Goal: Information Seeking & Learning: Understand process/instructions

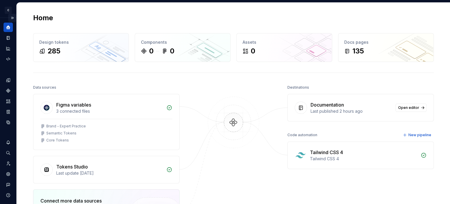
click at [11, 16] on button "Expand sidebar" at bounding box center [12, 18] width 8 height 8
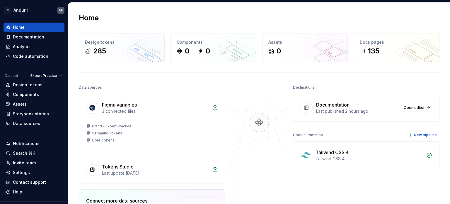
click at [343, 106] on div "Documentation" at bounding box center [332, 104] width 33 height 7
click at [410, 108] on span "Open editor" at bounding box center [414, 107] width 21 height 5
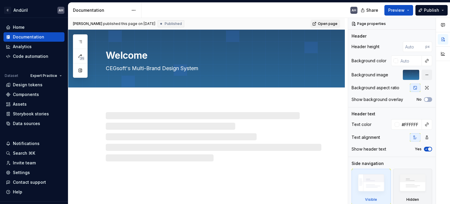
click at [322, 23] on span "Open page" at bounding box center [328, 23] width 20 height 5
type textarea "*"
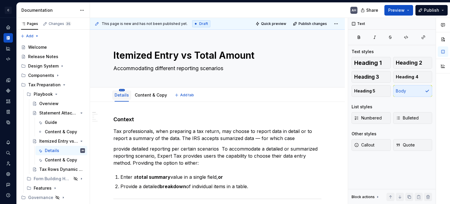
click at [121, 90] on html "C Andúril AH Dataset Expert Tax Documentation AH Share Preview Publish Pages Ch…" at bounding box center [225, 102] width 450 height 204
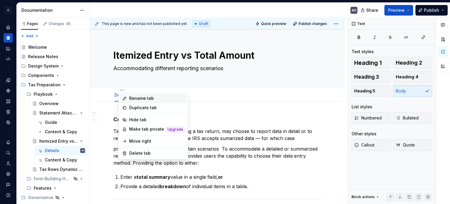
type textarea "*"
click at [135, 99] on div "Rename tab" at bounding box center [156, 98] width 55 height 6
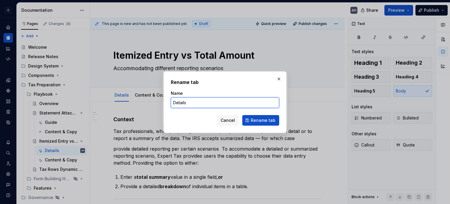
click at [183, 103] on input "Details" at bounding box center [225, 102] width 108 height 11
type input "Guide"
click button "Rename tab" at bounding box center [260, 120] width 37 height 11
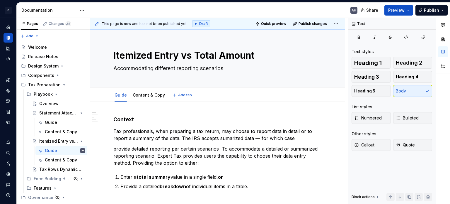
type textarea "*"
click at [226, 139] on p "Tax professionals, when preparing a tax return, may choose to report data in de…" at bounding box center [217, 134] width 208 height 14
click at [218, 119] on h4 "Context" at bounding box center [217, 119] width 208 height 7
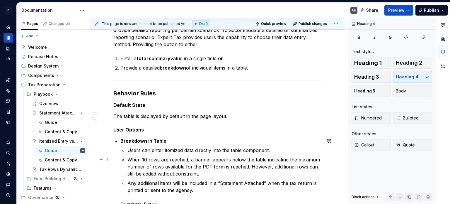
scroll to position [117, 0]
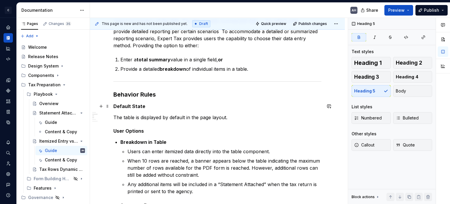
click at [160, 105] on h5 "Default State" at bounding box center [217, 106] width 208 height 6
click at [153, 117] on p "The table is displayed by default in the page layout." at bounding box center [217, 117] width 208 height 7
click at [171, 120] on p "The table is displayed by default in the page layout." at bounding box center [217, 117] width 208 height 7
click at [116, 115] on p "The table is displayed by default in the page layout." at bounding box center [217, 117] width 208 height 7
click at [227, 119] on p "The table is displayed by default in the page layout." at bounding box center [217, 117] width 208 height 7
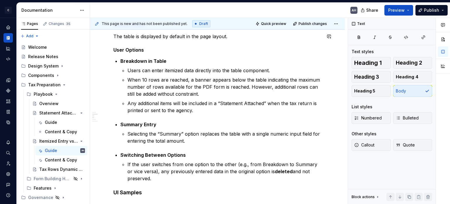
scroll to position [205, 0]
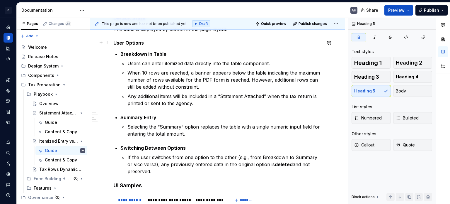
click at [154, 41] on h5 "User Options" at bounding box center [217, 43] width 208 height 6
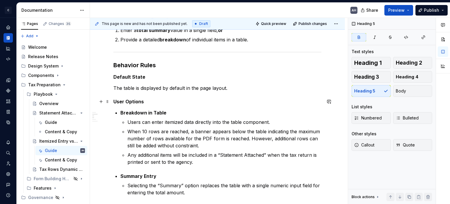
click at [124, 103] on strong "User Options" at bounding box center [128, 101] width 30 height 6
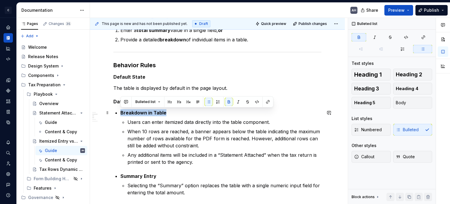
drag, startPoint x: 145, startPoint y: 112, endPoint x: 118, endPoint y: 112, distance: 26.4
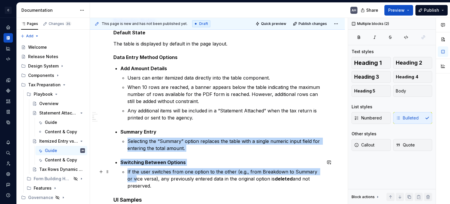
scroll to position [203, 0]
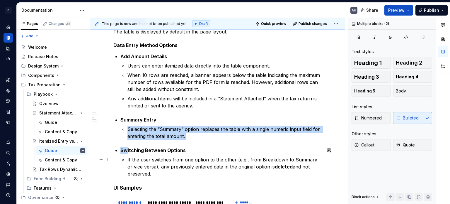
drag, startPoint x: 155, startPoint y: 178, endPoint x: 126, endPoint y: 133, distance: 53.4
click at [127, 143] on div "**********" at bounding box center [217, 166] width 208 height 506
click at [130, 113] on div "**********" at bounding box center [217, 166] width 208 height 506
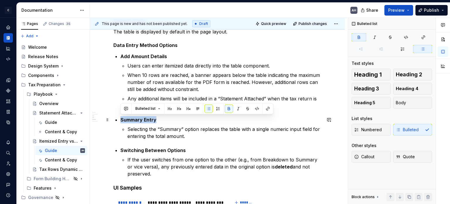
drag, startPoint x: 120, startPoint y: 120, endPoint x: 166, endPoint y: 120, distance: 46.6
click at [166, 120] on div "**********" at bounding box center [217, 166] width 208 height 506
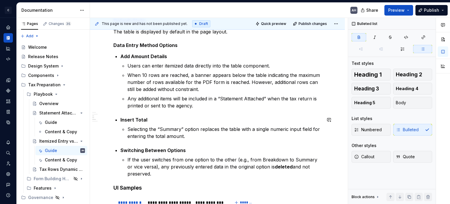
click at [166, 119] on p "Insert Total" at bounding box center [220, 119] width 201 height 7
click at [166, 67] on p "Users can enter itemized data directly into the table component." at bounding box center [224, 65] width 194 height 7
click at [203, 67] on p "Users can enter itemized data directly into the table component." at bounding box center [224, 65] width 194 height 7
click at [154, 76] on p "When 10 rows are reached, a banner appears below the table indicating the maxim…" at bounding box center [224, 81] width 194 height 21
click at [225, 102] on p "Any additional items will be included in a “Statement Attached” when the tax re…" at bounding box center [224, 102] width 194 height 14
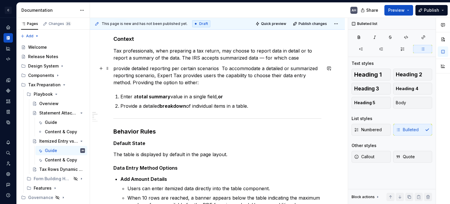
scroll to position [86, 0]
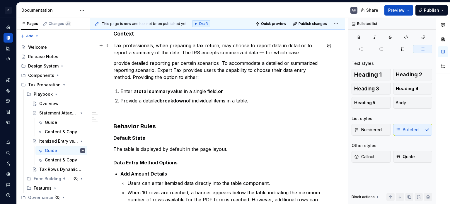
click at [297, 51] on p "Tax professionals, when preparing a tax return, may choose to report data in de…" at bounding box center [217, 49] width 208 height 14
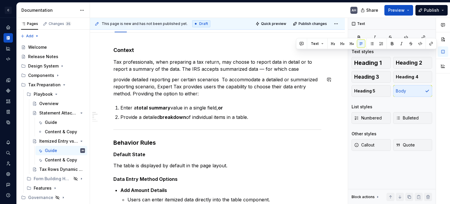
scroll to position [27, 0]
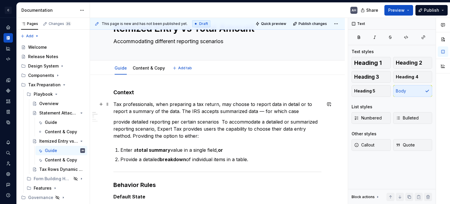
click at [277, 110] on p "Tax professionals, when preparing a tax return, may choose to report data in de…" at bounding box center [217, 107] width 208 height 14
click at [306, 106] on p "Tax professionals, when preparing a tax return, may choose to report data in de…" at bounding box center [217, 107] width 208 height 14
click at [277, 104] on p "Tax professionals, when preparing a tax return, may choose to report data in de…" at bounding box center [217, 107] width 208 height 14
click at [177, 112] on p "Tax professionals, when preparing a tax return, may choose to report data in de…" at bounding box center [217, 107] width 208 height 14
click at [278, 105] on p "Tax professionals, when preparing a tax return, may choose to report data in de…" at bounding box center [217, 107] width 208 height 14
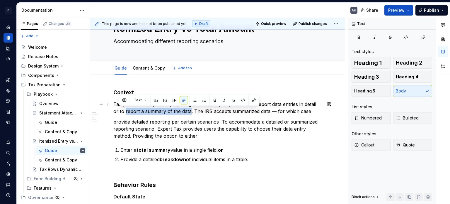
drag, startPoint x: 183, startPoint y: 112, endPoint x: 119, endPoint y: 110, distance: 63.6
click at [119, 110] on p "Tax professionals, when preparing a tax return, may choose to report data entri…" at bounding box center [217, 107] width 208 height 14
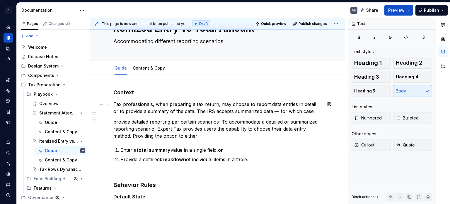
click at [304, 110] on p "Tax professionals, when preparing a tax return, may choose to report data entri…" at bounding box center [217, 107] width 208 height 14
click at [308, 111] on p "Tax professionals, when preparing a tax return, may choose to report data entri…" at bounding box center [217, 107] width 208 height 14
click at [309, 109] on p "Tax professionals, when preparing a tax return, may choose to report data entri…" at bounding box center [217, 107] width 208 height 14
click at [309, 110] on p "Tax professionals, when preparing a tax return, may choose to report data entri…" at bounding box center [217, 107] width 208 height 14
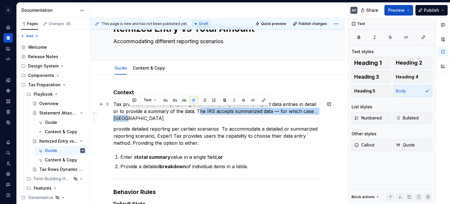
drag, startPoint x: 191, startPoint y: 110, endPoint x: 195, endPoint y: 118, distance: 8.5
click at [195, 118] on p "Tax professionals, when preparing a tax return, may choose to report data entri…" at bounding box center [217, 110] width 208 height 21
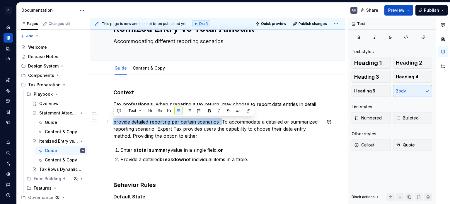
drag, startPoint x: 222, startPoint y: 121, endPoint x: 112, endPoint y: 123, distance: 109.6
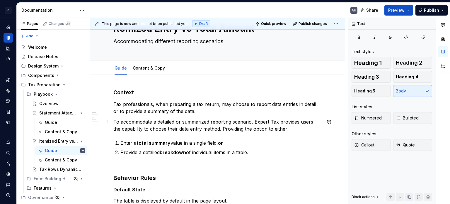
click at [300, 124] on p "To accommodate a detailed or summarized reporting scenario, Expert Tax provides…" at bounding box center [217, 125] width 208 height 14
click at [151, 131] on p "To accommodate a detailed or summarized reporting scenario, Expert Tax provides…" at bounding box center [217, 125] width 208 height 14
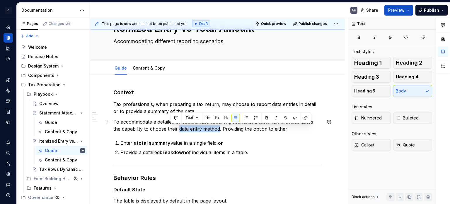
drag, startPoint x: 211, startPoint y: 128, endPoint x: 171, endPoint y: 127, distance: 39.6
click at [171, 127] on p "To accommodate a detailed or summarized reporting scenario, Expert Tax provides…" at bounding box center [217, 125] width 208 height 14
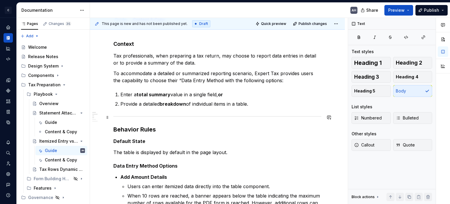
scroll to position [86, 0]
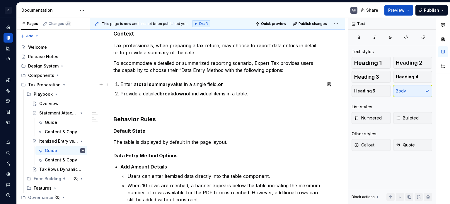
click at [231, 83] on p "Enter a total summary value in a single field, or" at bounding box center [220, 84] width 201 height 7
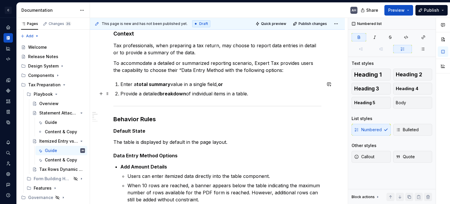
click at [151, 90] on p "Provide a detailed breakdown of individual items in a table." at bounding box center [220, 93] width 201 height 7
click at [167, 92] on strong "breakdown" at bounding box center [173, 94] width 26 height 6
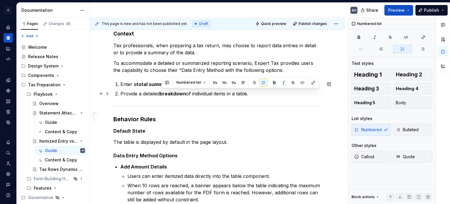
click at [214, 94] on p "Provide a detailed breakdown of individual items in a table." at bounding box center [220, 93] width 201 height 7
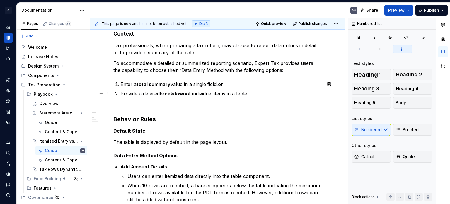
click at [253, 94] on p "Provide a detailed breakdown of individual items in a table." at bounding box center [220, 93] width 201 height 7
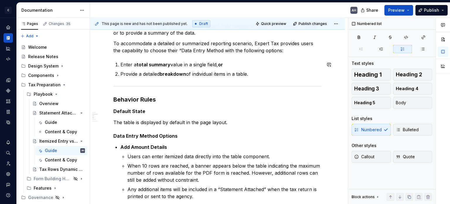
scroll to position [115, 0]
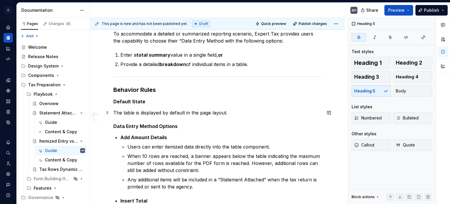
click at [137, 111] on p "The table is displayed by default in the page layout." at bounding box center [217, 112] width 208 height 7
click at [134, 112] on p "The table is displayed by default in the page layout." at bounding box center [217, 112] width 208 height 7
click at [122, 113] on p "The table is displayed by default in the page layout." at bounding box center [217, 112] width 208 height 7
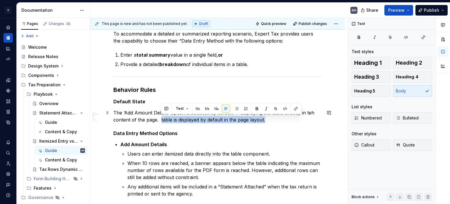
drag, startPoint x: 161, startPoint y: 119, endPoint x: 273, endPoint y: 116, distance: 111.7
click at [273, 116] on p "The ‘Add Amount Details‘ option is selected by default — displaying the table d…" at bounding box center [217, 116] width 208 height 14
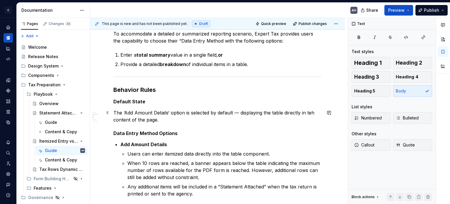
click at [312, 109] on p "The ‘Add Amount Details‘ option is selected by default — displaying the table d…" at bounding box center [217, 116] width 208 height 14
click at [232, 110] on p "The ‘Add Amount Details‘ option is selected by default — displaying the table d…" at bounding box center [217, 116] width 208 height 14
click at [233, 111] on p "The ‘Add Amount Details‘ option is selected by default — displaying the table d…" at bounding box center [217, 116] width 208 height 14
click at [198, 112] on p "The ‘Add Amount Details‘ option is selected by default — displaying the table d…" at bounding box center [217, 116] width 208 height 14
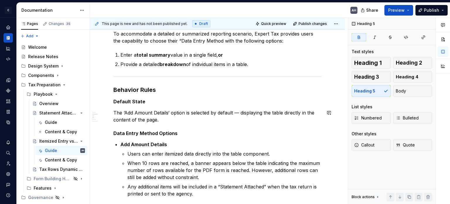
click at [150, 101] on h5 "Default State" at bounding box center [217, 101] width 208 height 6
click at [164, 122] on p "The ‘Add Amount Details‘ option is selected by default — displaying the table d…" at bounding box center [217, 116] width 208 height 14
click at [175, 143] on p "Add Amount Details" at bounding box center [220, 144] width 201 height 7
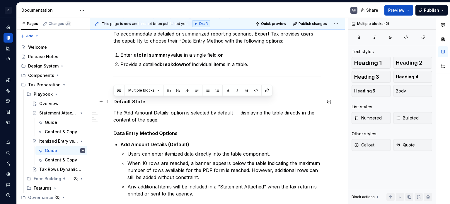
drag, startPoint x: 166, startPoint y: 120, endPoint x: 113, endPoint y: 102, distance: 56.1
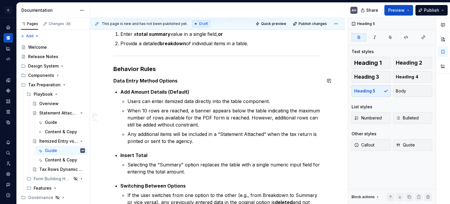
scroll to position [144, 0]
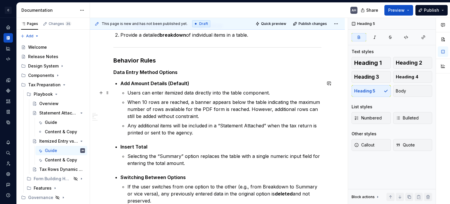
click at [144, 92] on p "Users can enter itemized data directly into the table component." at bounding box center [224, 92] width 194 height 7
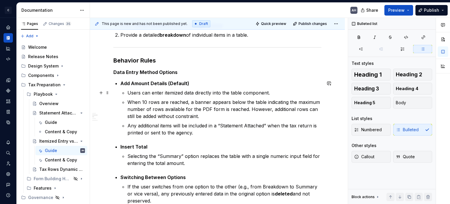
click at [274, 92] on p "Users can enter itemized data directly into the table component." at bounding box center [224, 92] width 194 height 7
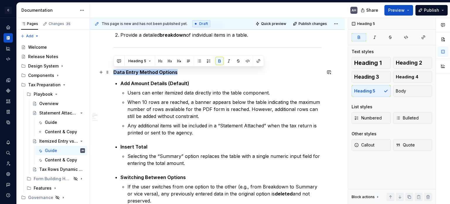
drag, startPoint x: 182, startPoint y: 72, endPoint x: 113, endPoint y: 71, distance: 69.7
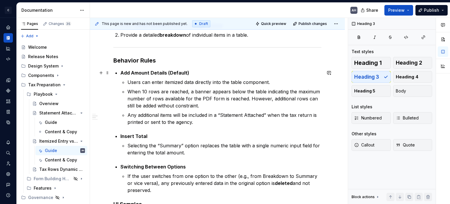
click at [193, 71] on p "Add Amount Details (Default)" at bounding box center [220, 72] width 201 height 7
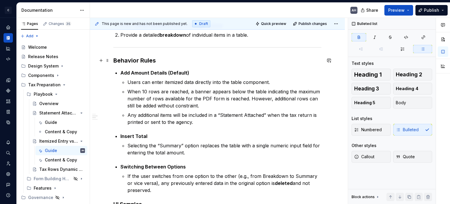
click at [176, 61] on h3 "Behavior Rules" at bounding box center [217, 60] width 208 height 8
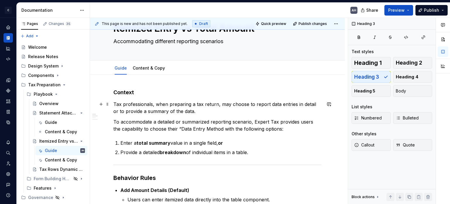
scroll to position [56, 0]
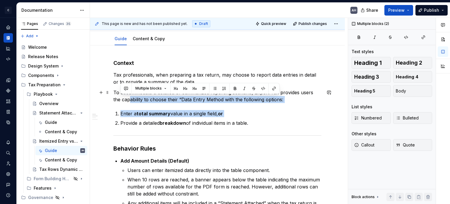
drag, startPoint x: 264, startPoint y: 118, endPoint x: 121, endPoint y: 100, distance: 144.7
click at [164, 117] on ol "Enter a total summary value in a single field, or Provide a detailed breakdown …" at bounding box center [220, 118] width 201 height 16
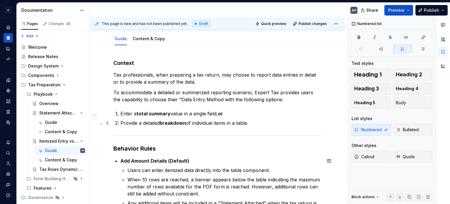
scroll to position [86, 0]
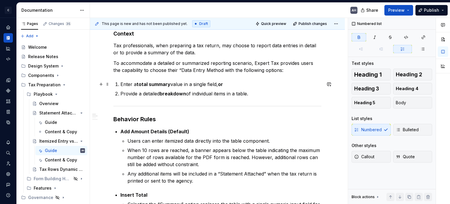
click at [157, 84] on strong "total summary" at bounding box center [154, 84] width 34 height 6
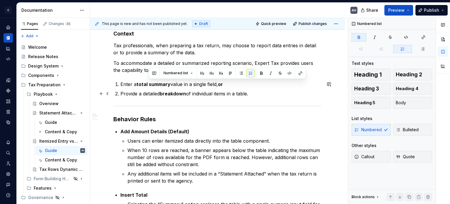
click at [184, 92] on strong "breakdown" at bounding box center [173, 94] width 26 height 6
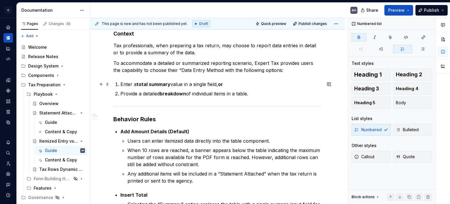
click at [156, 85] on strong "total summary" at bounding box center [154, 84] width 34 height 6
click at [163, 81] on p "Enter a total summarizing the values in a single field, or" at bounding box center [220, 84] width 201 height 7
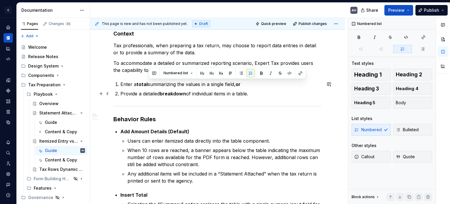
click at [202, 88] on ol "Enter a total summarizing the values in a single field, or Provide a detailed b…" at bounding box center [220, 89] width 201 height 16
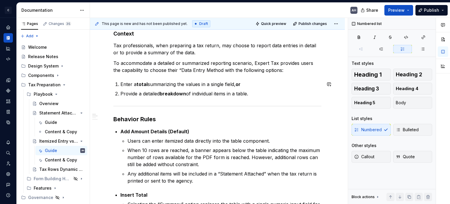
scroll to position [115, 0]
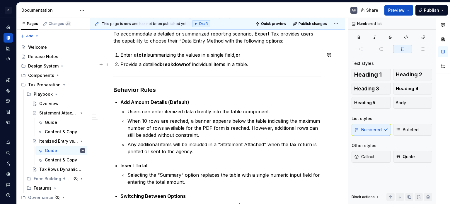
click at [154, 64] on p "Provide a detailed breakdown of individual items in a table." at bounding box center [220, 64] width 201 height 7
click at [173, 64] on strong "detailed breakdown" at bounding box center [165, 64] width 47 height 6
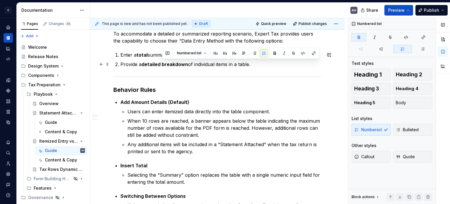
click at [223, 65] on p "Provide a detailed breakdown of individual items in a table." at bounding box center [220, 64] width 201 height 7
click at [175, 64] on strong "detailed breakdown" at bounding box center [165, 64] width 47 height 6
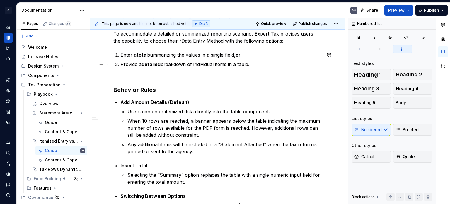
click at [207, 63] on p "Provide a detailed breakdown of individual items in a table." at bounding box center [220, 64] width 201 height 7
click at [252, 62] on p "Provide a detailed breakdown of individual items in a table." at bounding box center [220, 64] width 201 height 7
click at [266, 64] on p "Provide a detailed breakdown of individual items in a table." at bounding box center [220, 64] width 201 height 7
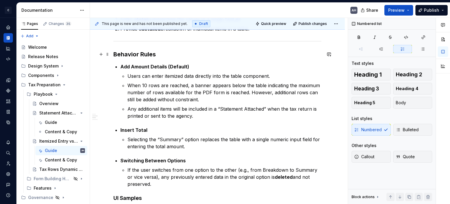
scroll to position [173, 0]
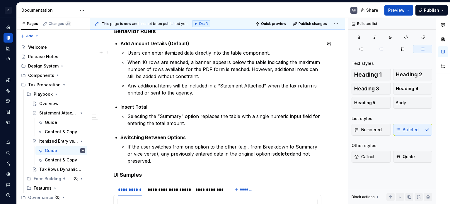
click at [272, 52] on p "Users can enter itemized data directly into the table component." at bounding box center [224, 52] width 194 height 7
click at [172, 66] on p "When 10 rows are reached, a banner appears below the table indicating the maxim…" at bounding box center [224, 69] width 194 height 21
click at [197, 61] on p "When 10 rows are reached, a banner appears below the table indicating the maxim…" at bounding box center [224, 69] width 194 height 21
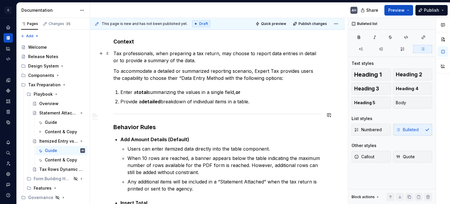
scroll to position [0, 0]
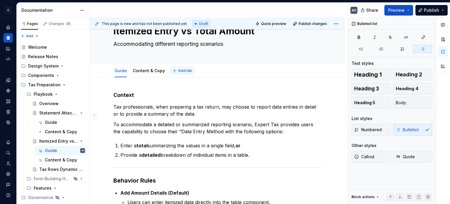
type textarea "*"
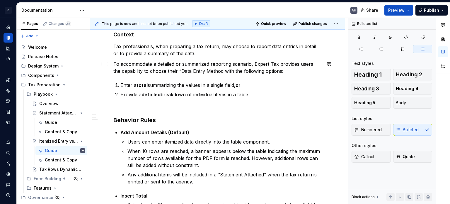
scroll to position [88, 0]
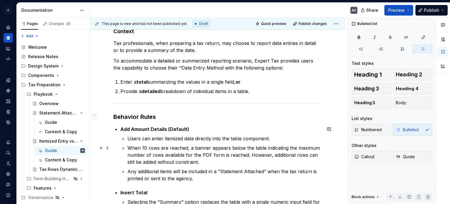
click at [216, 156] on p "When 10 rows are reached, a banner appears below the table indicating the maxim…" at bounding box center [224, 154] width 194 height 21
click at [249, 156] on p "When 10 rows are reached, a banner appears below the table indicating the maxim…" at bounding box center [224, 154] width 194 height 21
click at [288, 158] on p "When 10 rows are reached, a banner appears below the table indicating the maxim…" at bounding box center [224, 154] width 194 height 21
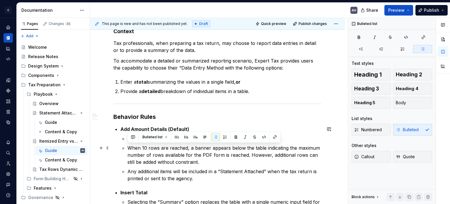
drag, startPoint x: 234, startPoint y: 161, endPoint x: 127, endPoint y: 149, distance: 107.7
click at [127, 149] on li "Add Amount Details (Default) Users can enter itemized data directly into the ta…" at bounding box center [220, 153] width 201 height 56
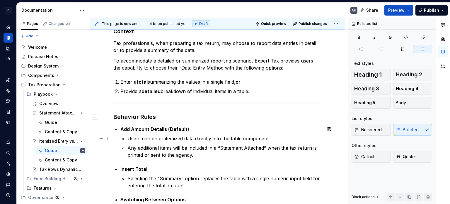
click at [191, 138] on p "Users can enter itemized data directly into the table component." at bounding box center [224, 138] width 194 height 7
click at [260, 138] on p "Users can enter itemized data directly into the table component." at bounding box center [224, 138] width 194 height 7
click at [281, 139] on p "Users can enter itemized data directly into the table component." at bounding box center [224, 138] width 194 height 7
click at [176, 150] on p "Any additional items will be included in a “Statement Attached” when the tax re…" at bounding box center [224, 151] width 194 height 14
click at [202, 149] on p "Any additional items will be included in a “Statement Attached” when the tax re…" at bounding box center [224, 151] width 194 height 14
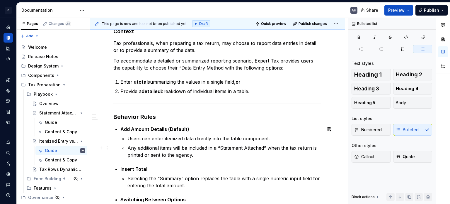
click at [200, 156] on p "Any additional items will be included in a “Statement Attached” when the tax re…" at bounding box center [224, 151] width 194 height 14
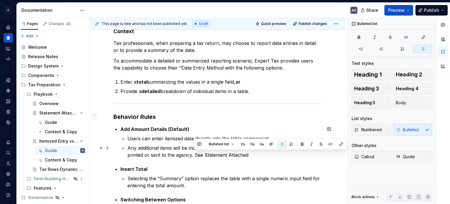
drag, startPoint x: 202, startPoint y: 156, endPoint x: 250, endPoint y: 157, distance: 48.7
click at [250, 157] on p "Any additional items will be included in a “Statement Attached” when the tax re…" at bounding box center [224, 151] width 194 height 14
click at [226, 157] on p "Any additional items will be included in a “Statement Attached” when the tax re…" at bounding box center [224, 151] width 194 height 14
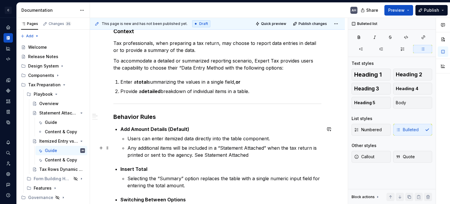
click at [196, 153] on p "Any additional items will be included in a “Statement Attached” when the tax re…" at bounding box center [224, 151] width 194 height 14
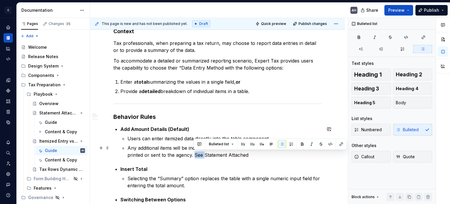
click at [196, 153] on p "Any additional items will be included in a “Statement Attached” when the tax re…" at bounding box center [224, 151] width 194 height 14
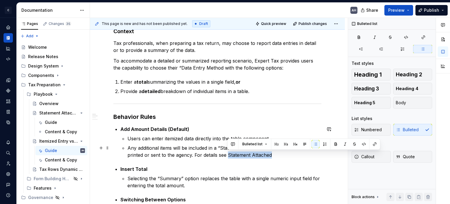
drag, startPoint x: 227, startPoint y: 154, endPoint x: 270, endPoint y: 154, distance: 43.1
click at [270, 154] on p "Any additional items will be included in a “Statement Attached” when the tax re…" at bounding box center [224, 151] width 194 height 14
click at [374, 144] on button "button" at bounding box center [375, 144] width 8 height 8
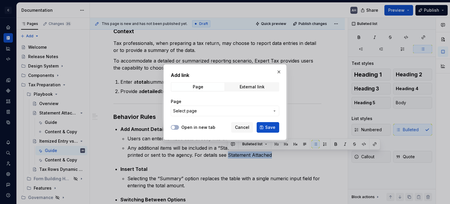
click at [213, 111] on span "Select page" at bounding box center [221, 111] width 97 height 6
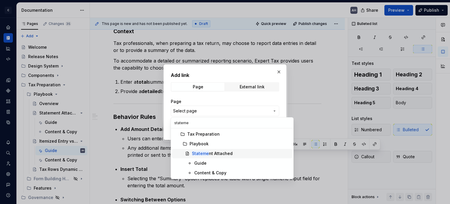
type input "stateme"
click at [218, 153] on div "Stateme nt Attached" at bounding box center [212, 153] width 41 height 6
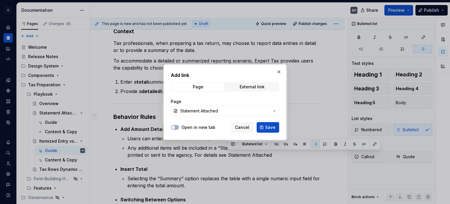
click at [207, 129] on label "Open in new tab" at bounding box center [198, 127] width 34 height 6
click at [179, 129] on button "Open in new tab" at bounding box center [175, 127] width 8 height 5
click at [272, 128] on span "Save" at bounding box center [270, 127] width 10 height 6
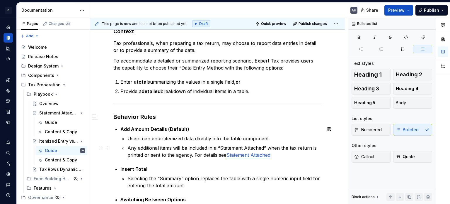
click at [190, 150] on p "Any additional items will be included in a “Statement Attached” when the tax re…" at bounding box center [224, 151] width 194 height 14
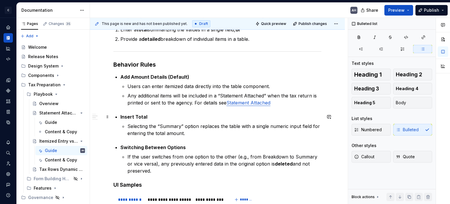
scroll to position [146, 0]
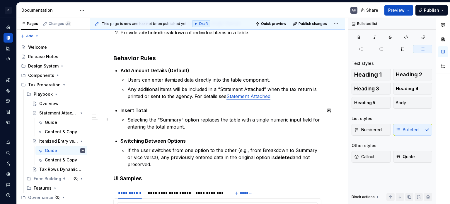
click at [189, 121] on p "Selecting the “Summary” option replaces the table with a single numeric input f…" at bounding box center [224, 123] width 194 height 14
click at [171, 117] on p "Selecting the “Summary” option replaces the table with a single numeric input f…" at bounding box center [224, 123] width 194 height 14
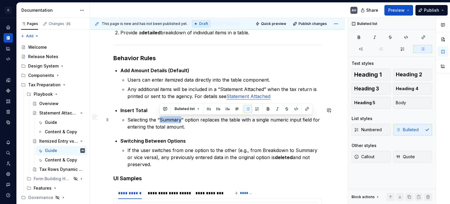
click at [171, 117] on p "Selecting the “Summary” option replaces the table with a single numeric input f…" at bounding box center [224, 123] width 194 height 14
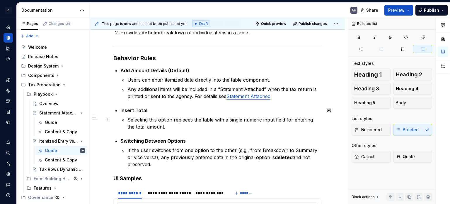
click at [194, 120] on p "Selecting this option replaces the table with a single numeric input field for …" at bounding box center [224, 123] width 194 height 14
click at [201, 119] on p "Selecting this option replaces the table with a single numeric input field for …" at bounding box center [224, 123] width 194 height 14
click at [208, 121] on p "Selecting this option replaces the table with a single numeric input field for …" at bounding box center [224, 123] width 194 height 14
click at [227, 120] on p "Selecting this option replaces the table with a single numeric input field for …" at bounding box center [224, 123] width 194 height 14
click at [279, 119] on p "Selecting this option replaces the table with the tax row in which the total fi…" at bounding box center [224, 123] width 194 height 14
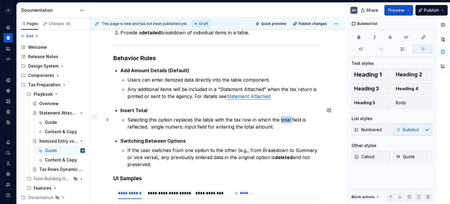
click at [279, 119] on p "Selecting this option replaces the table with the tax row in which the total fi…" at bounding box center [224, 123] width 194 height 14
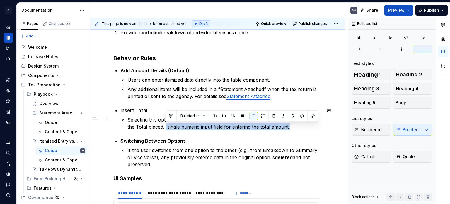
drag, startPoint x: 291, startPoint y: 126, endPoint x: 166, endPoint y: 129, distance: 125.1
click at [166, 129] on p "Selecting this option replaces the table with the tax row in which the numeric …" at bounding box center [224, 123] width 194 height 14
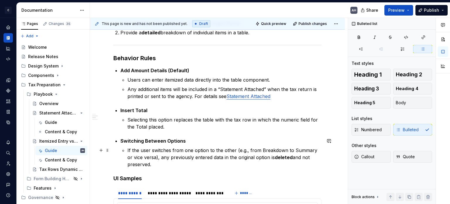
click at [189, 158] on p "If the user switches from one option to the other (e.g., from Breakdown to Summ…" at bounding box center [224, 156] width 194 height 21
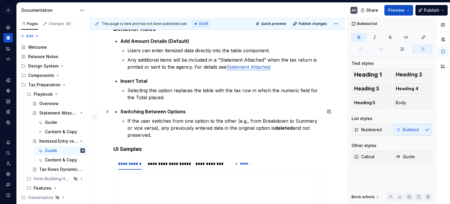
click at [184, 110] on p "Switching Between Options" at bounding box center [220, 111] width 201 height 7
click at [188, 130] on p "If the user switches from one option to the other (e.g., from Breakdown to Summ…" at bounding box center [224, 127] width 194 height 21
click at [190, 114] on p "Switching Between Options" at bounding box center [220, 111] width 201 height 7
click at [185, 123] on p "If the user switches from one option to the other (e.g., from Breakdown to Summ…" at bounding box center [224, 127] width 194 height 21
click at [183, 112] on p "Switching Between Options" at bounding box center [220, 111] width 201 height 7
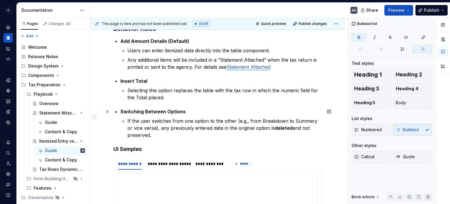
click at [131, 112] on strong "Switching Between Options" at bounding box center [152, 111] width 65 height 6
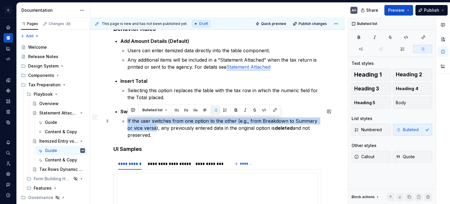
drag, startPoint x: 125, startPoint y: 120, endPoint x: 178, endPoint y: 126, distance: 52.8
click at [150, 127] on li "Switching Between Options If the user switches from one option to the other (e.…" at bounding box center [220, 123] width 201 height 30
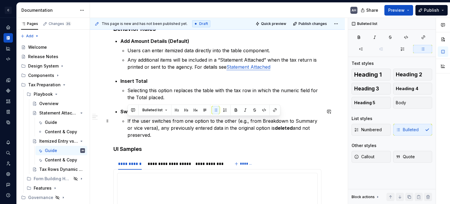
click at [199, 126] on p "If the user switches from one option to the other (e.g., from Breakdown to Summ…" at bounding box center [224, 127] width 194 height 21
drag, startPoint x: 127, startPoint y: 119, endPoint x: 157, endPoint y: 135, distance: 34.1
click at [157, 135] on li "Switching Between Options If the user switches from one option to the other (e.…" at bounding box center [220, 123] width 201 height 30
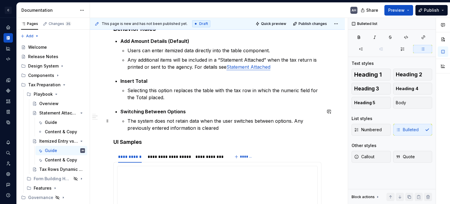
click at [126, 119] on li "Switching Between Options The system does not retain data when the user switche…" at bounding box center [220, 119] width 201 height 23
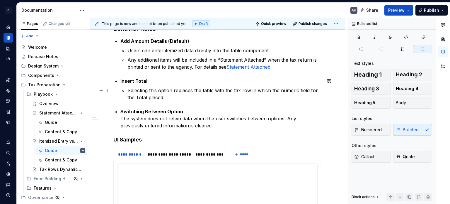
click at [126, 91] on li "Insert Total Selecting this option replaces the table with the tax row in which…" at bounding box center [220, 88] width 201 height 23
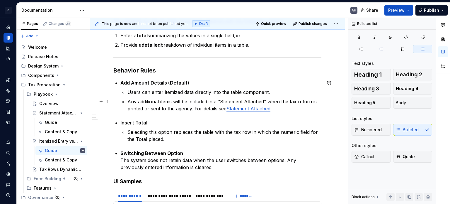
scroll to position [146, 0]
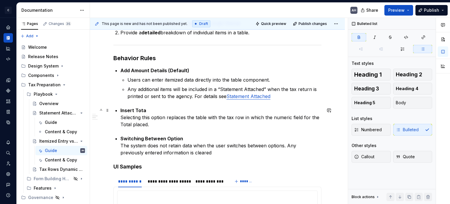
click at [145, 110] on p "Insert Tota Selecting this option replaces the table with the tax row in which …" at bounding box center [220, 117] width 201 height 21
click at [162, 125] on p "Insert Total Selecting this option replaces the table with the tax row in which…" at bounding box center [220, 117] width 201 height 21
click at [196, 148] on p "Switching Between Option The system does not retain data when the user switches…" at bounding box center [220, 145] width 201 height 21
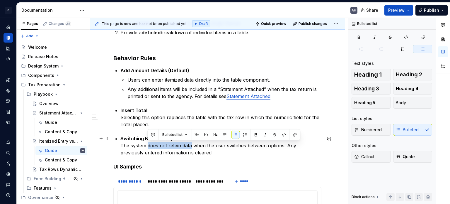
drag, startPoint x: 148, startPoint y: 145, endPoint x: 191, endPoint y: 146, distance: 42.8
click at [191, 146] on p "Switching Between Option The system does not retain data when the user switches…" at bounding box center [220, 145] width 201 height 21
click at [288, 144] on p "Switching Between Option The system does not retain data when the user switches…" at bounding box center [220, 145] width 201 height 21
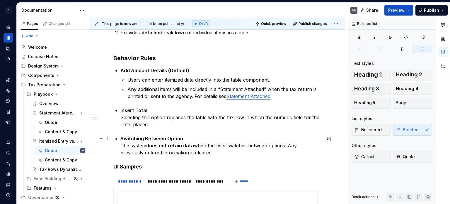
click at [191, 153] on p "Switching Between Option The system does not retain data when the user switches…" at bounding box center [220, 145] width 201 height 21
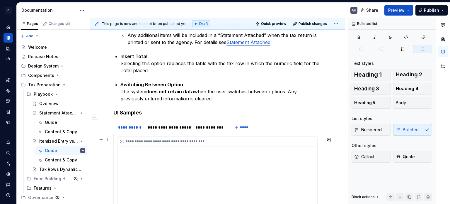
scroll to position [205, 0]
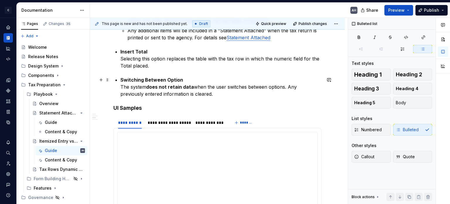
click at [200, 94] on p "Switching Between Option The system does not retain data when the user switches…" at bounding box center [220, 86] width 201 height 21
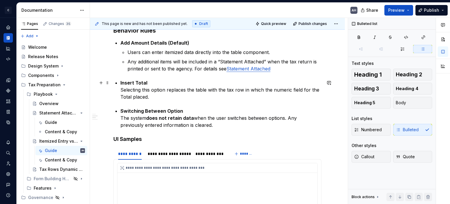
scroll to position [176, 0]
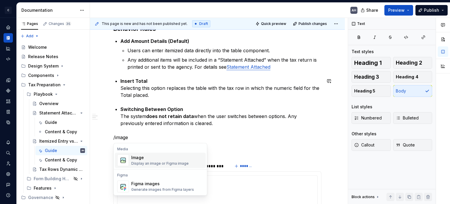
click at [146, 161] on div "Display an image or Figma image" at bounding box center [159, 163] width 57 height 5
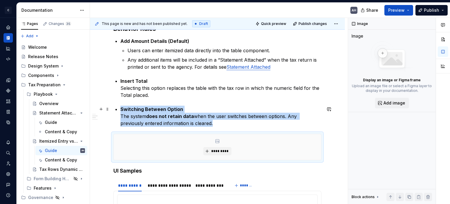
click at [124, 118] on p "Switching Between Option The system does not retain data when the user switches…" at bounding box center [220, 115] width 201 height 21
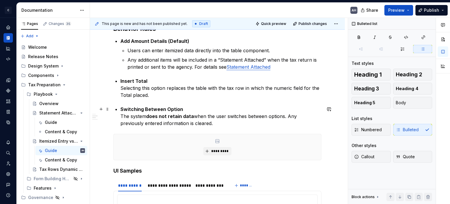
click at [196, 124] on p "Switching Between Option The system does not retain data when the user switches…" at bounding box center [220, 115] width 201 height 21
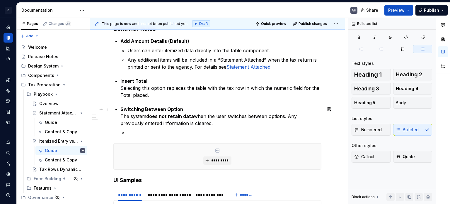
click at [120, 117] on p "Switching Between Option The system does not retain data when the user switches…" at bounding box center [220, 115] width 201 height 21
click at [133, 130] on p at bounding box center [224, 132] width 194 height 7
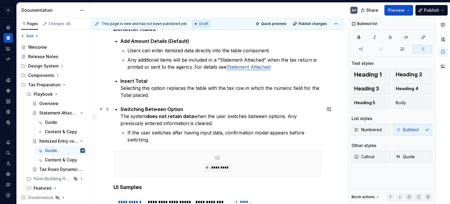
click at [120, 117] on p "Switching Between Option The system does not retain data when the user switches…" at bounding box center [220, 115] width 201 height 21
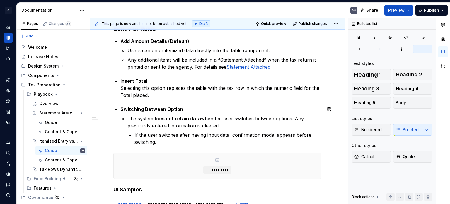
click at [133, 135] on li "The system does not retain data when the user switches between options. Any pre…" at bounding box center [224, 130] width 194 height 30
click at [119, 88] on div "**********" at bounding box center [217, 180] width 208 height 481
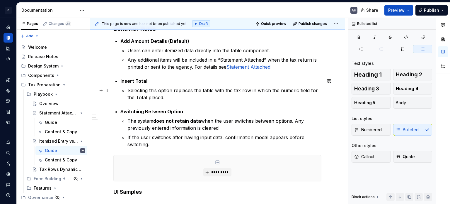
click at [164, 89] on p "Selecting this option replaces the table with the tax row in which the numeric …" at bounding box center [224, 94] width 194 height 14
click at [172, 97] on p "Selecting this option replaces the table with the tax row in which the numeric …" at bounding box center [224, 94] width 194 height 14
click at [154, 147] on p "If the user switches after having input data, confirmation modal appears before…" at bounding box center [224, 141] width 194 height 14
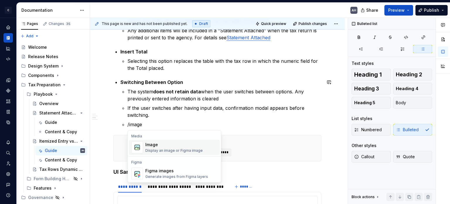
click at [175, 145] on div "Image" at bounding box center [173, 145] width 57 height 6
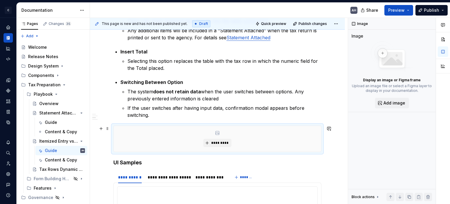
click at [166, 139] on div "*********" at bounding box center [217, 139] width 207 height 26
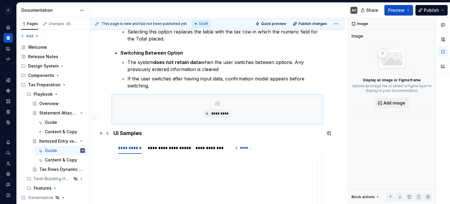
click at [115, 133] on h4 "UI Samples" at bounding box center [217, 133] width 208 height 7
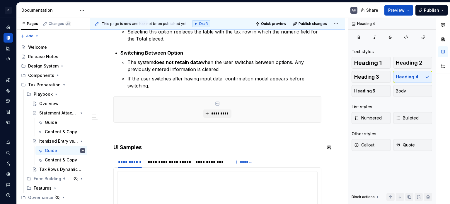
click at [115, 133] on p at bounding box center [217, 133] width 208 height 7
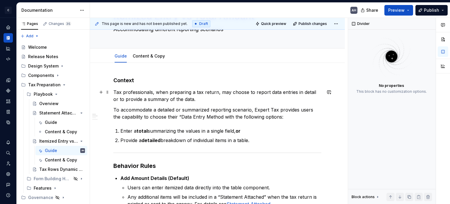
scroll to position [0, 0]
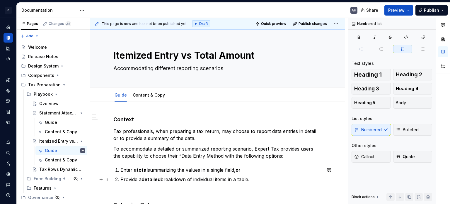
click at [259, 181] on p "Provide a detailed breakdown of individual items in a table." at bounding box center [220, 179] width 201 height 7
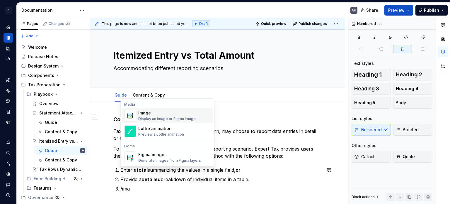
scroll to position [16, 0]
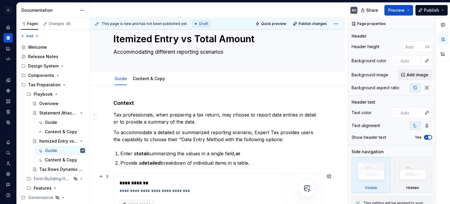
type textarea "*"
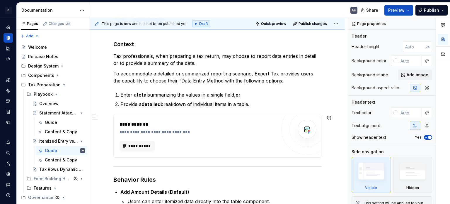
click at [263, 107] on p "Provide a detailed breakdown of individual items in a table." at bounding box center [220, 103] width 201 height 7
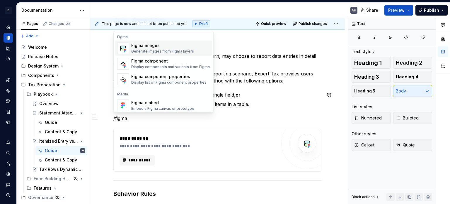
click at [168, 102] on div "Figma embed" at bounding box center [162, 103] width 63 height 6
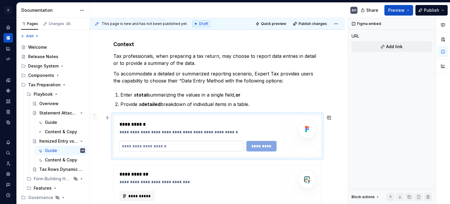
click at [141, 149] on input "text" at bounding box center [182, 146] width 125 height 11
paste input "**********"
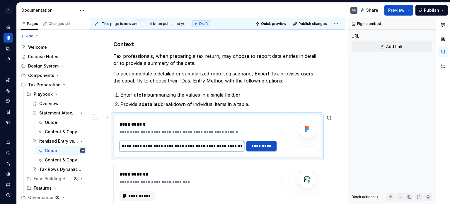
scroll to position [0, 111]
type input "**********"
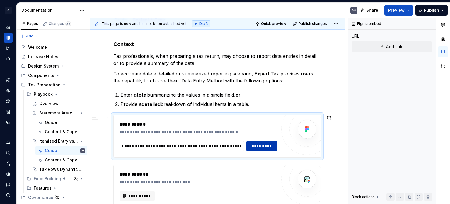
click at [253, 147] on span "*********" at bounding box center [261, 146] width 23 height 6
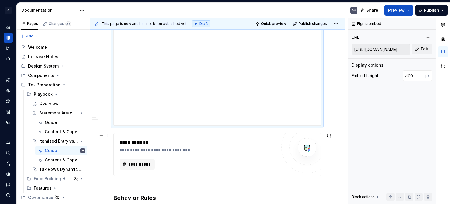
scroll to position [220, 0]
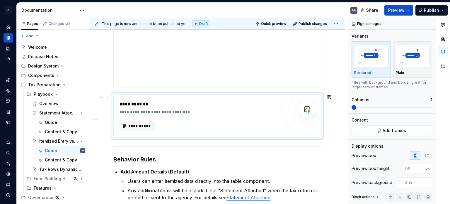
click at [185, 110] on div "**********" at bounding box center [198, 112] width 157 height 6
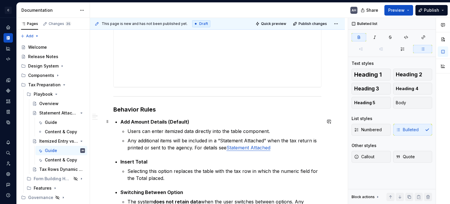
click at [220, 124] on p "Add Amount Details (Default)" at bounding box center [220, 121] width 201 height 7
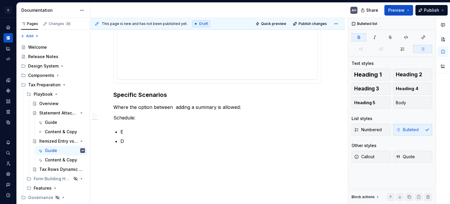
scroll to position [572, 0]
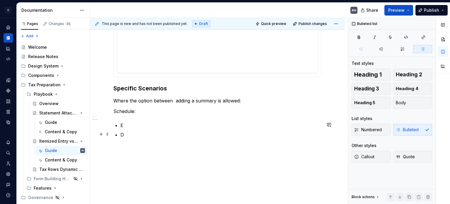
click at [145, 132] on p "D" at bounding box center [220, 134] width 201 height 7
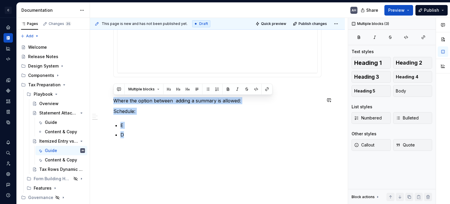
drag, startPoint x: 136, startPoint y: 133, endPoint x: 111, endPoint y: 95, distance: 45.3
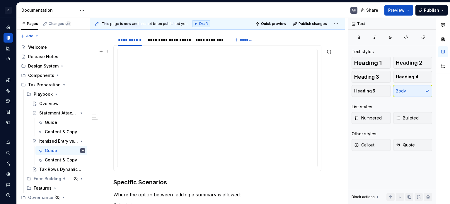
scroll to position [484, 0]
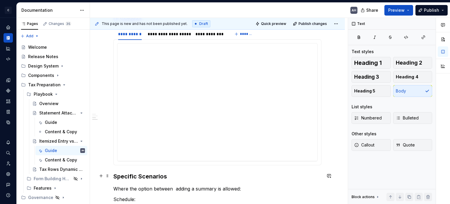
click at [170, 177] on h3 "Specific Scenarios" at bounding box center [217, 176] width 208 height 8
click at [131, 176] on h3 "Specific Scenarios" at bounding box center [217, 176] width 208 height 8
click at [158, 177] on h3 "Scenarios" at bounding box center [217, 176] width 208 height 8
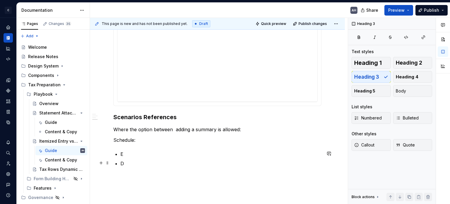
scroll to position [547, 0]
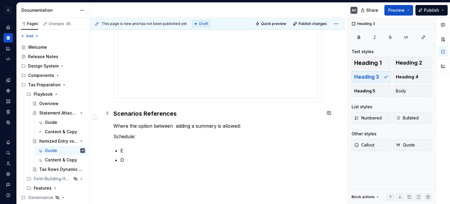
click at [139, 113] on h3 "Scenarios References" at bounding box center [217, 113] width 208 height 8
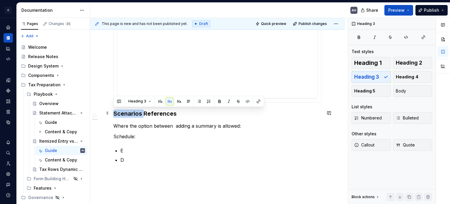
click at [139, 113] on h3 "Scenarios References" at bounding box center [217, 113] width 208 height 8
click at [367, 92] on span "Heading 5" at bounding box center [364, 91] width 21 height 6
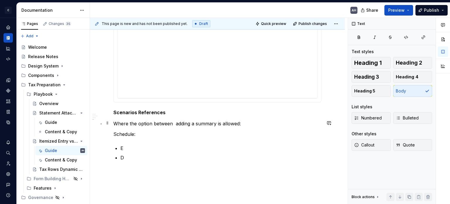
click at [249, 124] on p "Where the option between adding a summary is allowed:" at bounding box center [217, 123] width 208 height 7
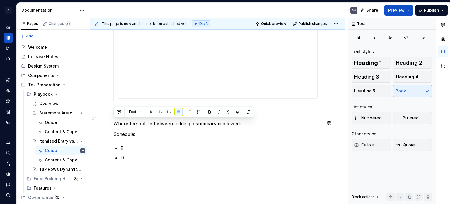
drag, startPoint x: 253, startPoint y: 122, endPoint x: 111, endPoint y: 123, distance: 142.4
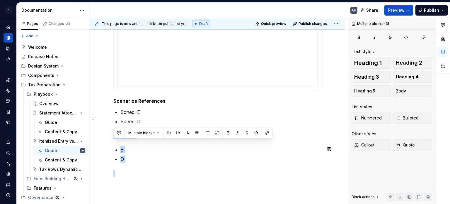
drag, startPoint x: 120, startPoint y: 149, endPoint x: 145, endPoint y: 176, distance: 37.3
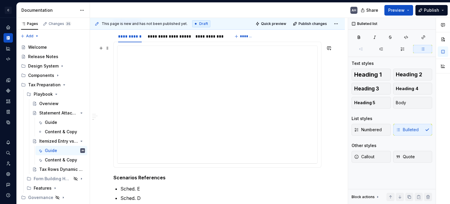
scroll to position [517, 0]
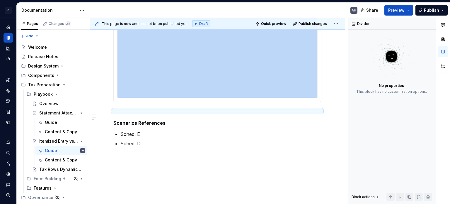
scroll to position [557, 0]
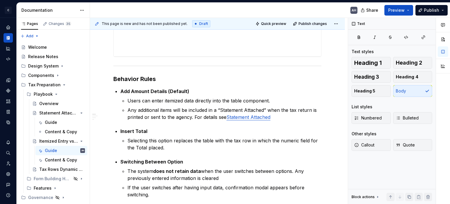
scroll to position [0, 0]
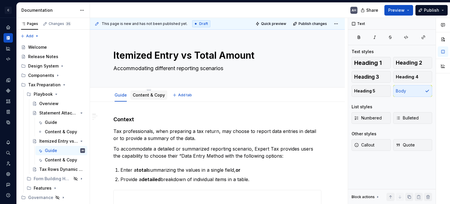
click at [151, 97] on div "Content & Copy" at bounding box center [149, 95] width 32 height 6
click at [143, 95] on link "Content & Copy" at bounding box center [149, 94] width 32 height 5
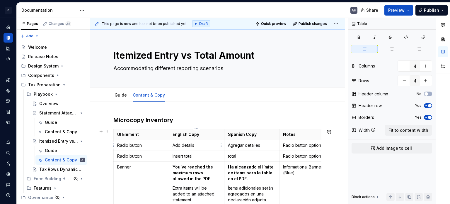
click at [202, 146] on p "Add details" at bounding box center [197, 145] width 48 height 6
type textarea "*"
click at [180, 144] on p "Add details" at bounding box center [197, 145] width 48 height 6
click at [205, 158] on p "Insert total" at bounding box center [197, 156] width 48 height 6
click at [230, 156] on p "total" at bounding box center [252, 156] width 48 height 6
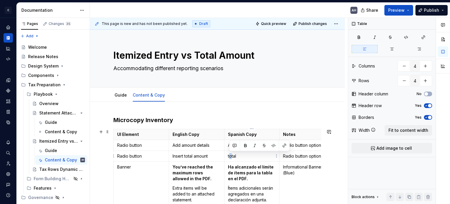
click at [230, 156] on p "total" at bounding box center [252, 156] width 48 height 6
click at [256, 160] on td "total" at bounding box center [251, 156] width 55 height 11
click at [264, 146] on p "Agregar detalles" at bounding box center [252, 145] width 48 height 6
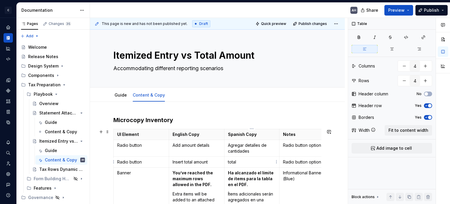
click at [233, 161] on p "total" at bounding box center [252, 162] width 48 height 6
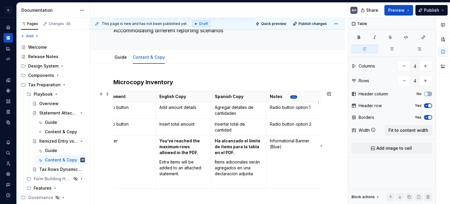
scroll to position [29, 0]
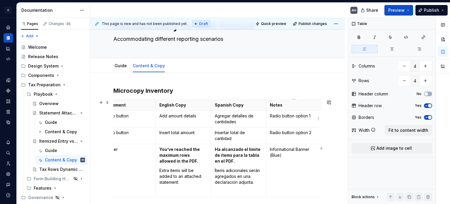
click at [311, 117] on p "Radio button option 1" at bounding box center [294, 116] width 48 height 6
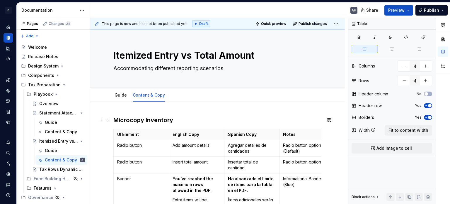
scroll to position [59, 0]
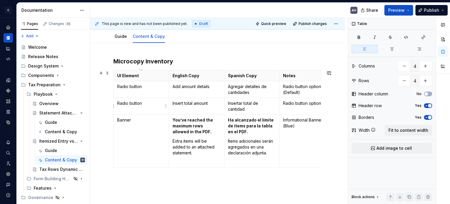
click at [149, 110] on td "Radio button" at bounding box center [141, 106] width 55 height 17
click at [149, 125] on td "Banner" at bounding box center [141, 141] width 55 height 53
click at [203, 133] on p "You’ve reached the maximum rows allowed in the PDF." at bounding box center [197, 126] width 48 height 18
click at [125, 121] on p "Banner" at bounding box center [141, 120] width 48 height 6
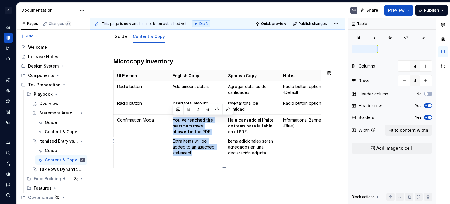
drag, startPoint x: 197, startPoint y: 151, endPoint x: 173, endPoint y: 119, distance: 39.7
click at [173, 119] on td "You’ve reached the maximum rows allowed in the PDF. Extra items will be added t…" at bounding box center [196, 141] width 55 height 53
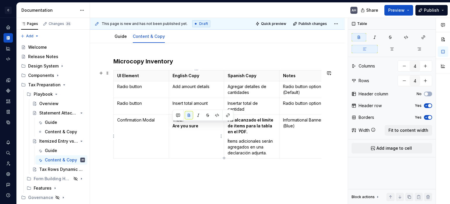
drag, startPoint x: 189, startPoint y: 123, endPoint x: 172, endPoint y: 127, distance: 17.0
click at [172, 127] on td "Title: Are you sure" at bounding box center [196, 137] width 55 height 44
drag, startPoint x: 218, startPoint y: 125, endPoint x: 171, endPoint y: 125, distance: 46.9
click at [171, 125] on td "Title: Switching Options Will" at bounding box center [196, 137] width 55 height 44
drag, startPoint x: 195, startPoint y: 131, endPoint x: 172, endPoint y: 124, distance: 23.9
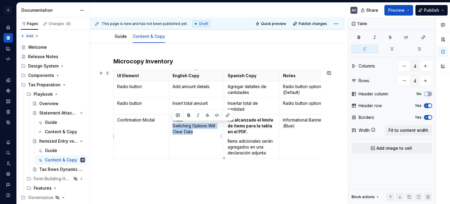
click at [172, 124] on td "Title: Switching Options Will Clear Data" at bounding box center [196, 137] width 55 height 44
click at [198, 133] on p "Title: Switching Options Will Clear Data" at bounding box center [197, 126] width 48 height 18
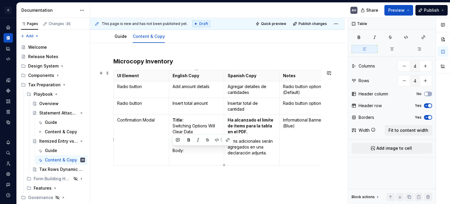
drag, startPoint x: 188, startPoint y: 149, endPoint x: 171, endPoint y: 149, distance: 16.4
click at [171, 149] on td "Title: Switching Options Will Clear Data Body:" at bounding box center [196, 140] width 55 height 51
click at [196, 154] on td "Title: Switching Options Will Clear Data Body:" at bounding box center [196, 140] width 55 height 51
click at [182, 157] on p at bounding box center [197, 160] width 48 height 6
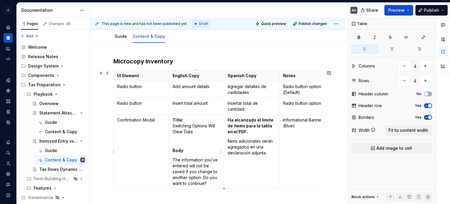
click at [210, 165] on p "The information you’ve entered will not be saved if you change to another optio…" at bounding box center [197, 171] width 48 height 29
drag, startPoint x: 185, startPoint y: 172, endPoint x: 197, endPoint y: 173, distance: 12.1
click at [185, 172] on p "The information you’ve entered will not be saved if you change to another optio…" at bounding box center [197, 171] width 48 height 29
click at [206, 174] on p "The information you’ve entered will not be saved if you change to another optio…" at bounding box center [197, 171] width 48 height 29
click at [209, 184] on p "The information you’ve entered will not be saved if you change to another optio…" at bounding box center [197, 171] width 48 height 29
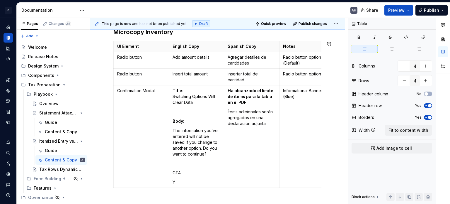
scroll to position [97, 0]
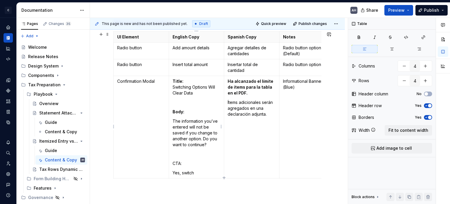
click at [207, 144] on p "The information you’ve entered will not be saved if you change to another optio…" at bounding box center [197, 132] width 48 height 29
drag, startPoint x: 207, startPoint y: 144, endPoint x: 203, endPoint y: 139, distance: 6.7
click at [203, 139] on p "The information you’ve entered will not be saved if you change to another optio…" at bounding box center [197, 132] width 48 height 29
click at [181, 160] on p at bounding box center [197, 163] width 48 height 6
click at [184, 173] on p "CTA:" at bounding box center [197, 173] width 48 height 6
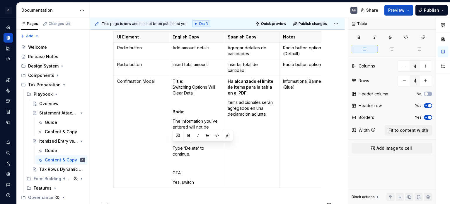
scroll to position [169, 0]
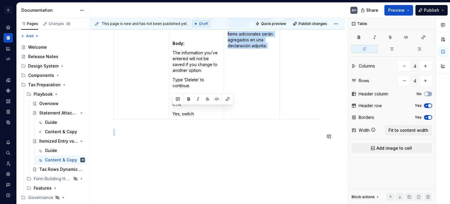
drag, startPoint x: 198, startPoint y: 181, endPoint x: 180, endPoint y: 178, distance: 19.0
click at [180, 179] on div "Microcopy Inventory UI Element English Copy Spanish Copy Notes Radio button Add…" at bounding box center [217, 70] width 255 height 268
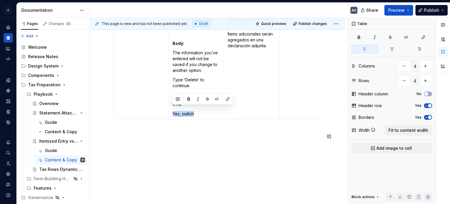
click at [197, 160] on div "Microcopy Inventory UI Element English Copy Spanish Copy Notes Radio button Add…" at bounding box center [217, 70] width 255 height 268
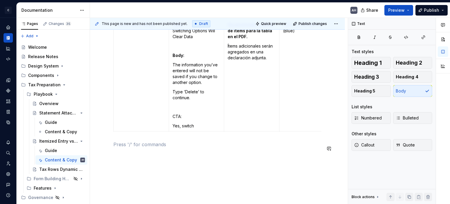
scroll to position [140, 0]
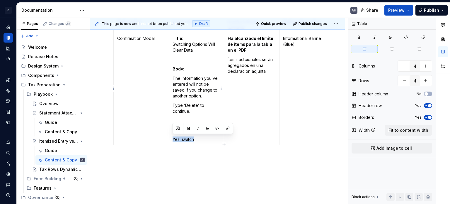
drag, startPoint x: 195, startPoint y: 139, endPoint x: 173, endPoint y: 138, distance: 21.8
click at [173, 138] on p "Yes, switch" at bounding box center [197, 139] width 48 height 6
click at [173, 138] on p "Continue" at bounding box center [197, 139] width 48 height 6
click at [204, 139] on p "- Continue" at bounding box center [197, 139] width 48 height 6
click at [262, 81] on td "Ha alcanzado el límite de ítems para la tabla en el PDF. Ítems adicionales será…" at bounding box center [251, 93] width 55 height 121
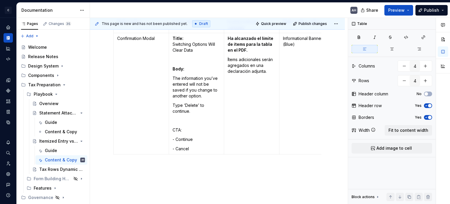
scroll to position [111, 0]
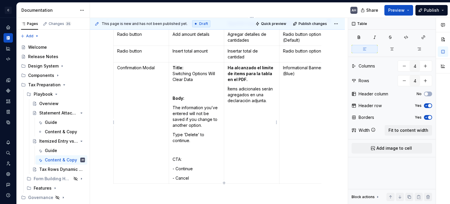
click at [267, 98] on p "Ítems adicionales serán agregados en una declaración adjunta." at bounding box center [252, 95] width 48 height 18
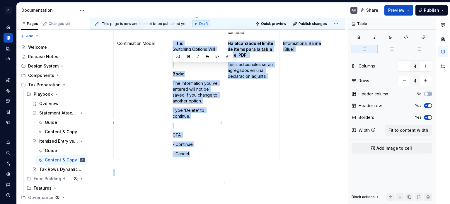
drag, startPoint x: 173, startPoint y: 66, endPoint x: 207, endPoint y: 176, distance: 114.9
click at [207, 176] on div "Microcopy Inventory UI Element English Copy Spanish Copy Notes Radio button Add…" at bounding box center [217, 105] width 255 height 277
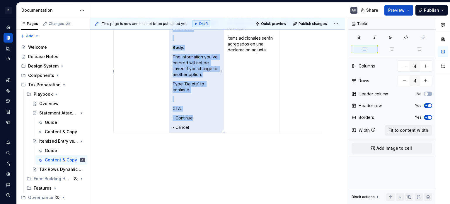
click at [199, 121] on td "Title: Switching Options Will Clear Data Body: The information you’ve entered w…" at bounding box center [196, 72] width 55 height 121
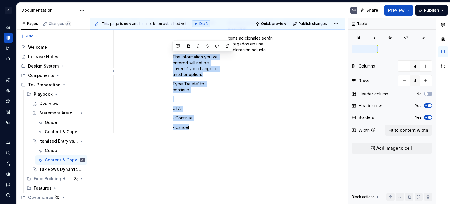
drag, startPoint x: 194, startPoint y: 127, endPoint x: 173, endPoint y: 56, distance: 74.2
click at [173, 56] on td "Title: Switching Options Will Clear Data Body: The information you’ve entered w…" at bounding box center [196, 72] width 55 height 121
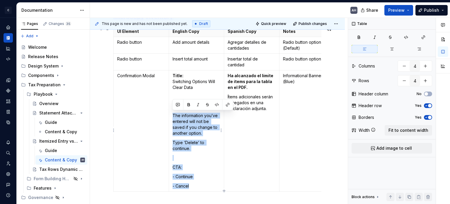
click at [177, 76] on strong "Title:" at bounding box center [178, 75] width 11 height 5
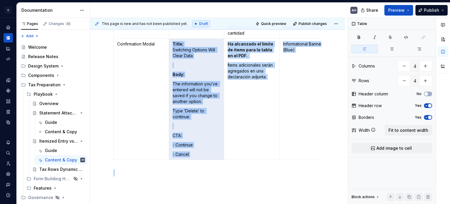
scroll to position [179, 0]
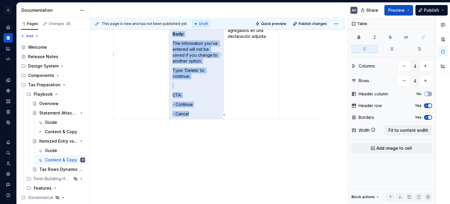
drag, startPoint x: 172, startPoint y: 74, endPoint x: 191, endPoint y: 108, distance: 39.2
click at [191, 108] on td "Title: Switching Options Will Clear Data Body: The information you’ve entered w…" at bounding box center [196, 58] width 55 height 121
copy td "Title: Switching Options Will Clear Data Body: The information you’ve entered w…"
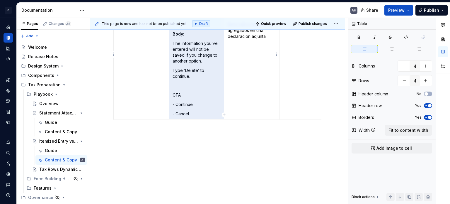
click at [246, 90] on td "Ha alcanzado el límite de ítems para la tabla en el PDF. Ítems adicionales será…" at bounding box center [251, 58] width 55 height 121
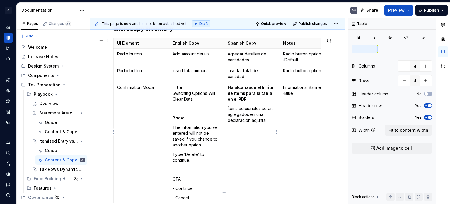
scroll to position [91, 0]
drag, startPoint x: 268, startPoint y: 119, endPoint x: 229, endPoint y: 85, distance: 51.8
click at [229, 85] on td "Ha alcanzado el límite de ítems para la tabla en el PDF. Ítems adicionales será…" at bounding box center [251, 142] width 55 height 121
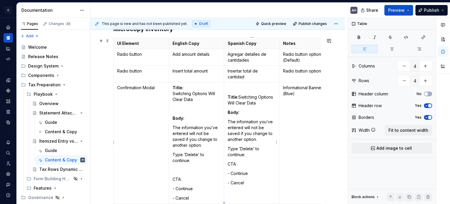
click at [228, 97] on strong "Title:" at bounding box center [233, 96] width 11 height 5
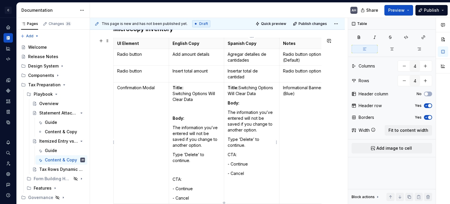
click at [246, 89] on p "Title: Switching Options Will Clear Data" at bounding box center [252, 91] width 48 height 12
click at [238, 87] on p "Title: Switching Options Will Clear Data" at bounding box center [252, 91] width 48 height 12
click at [260, 88] on p "Title: Switching Options Will Clear Data" at bounding box center [252, 91] width 48 height 12
drag, startPoint x: 239, startPoint y: 87, endPoint x: 259, endPoint y: 111, distance: 31.3
click at [263, 91] on p "Title: Switching Options Will Clear Data" at bounding box center [252, 91] width 48 height 12
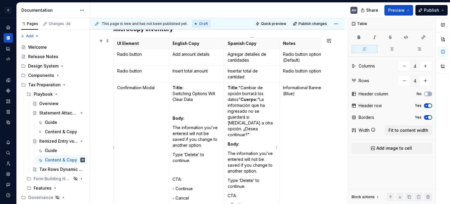
click at [241, 89] on p "Title: "Cambiar de opción borrará los datos" Cuerpo: "La información que ha ing…" at bounding box center [252, 111] width 48 height 53
click at [241, 98] on strong "Cuerpo:" at bounding box center [249, 99] width 17 height 5
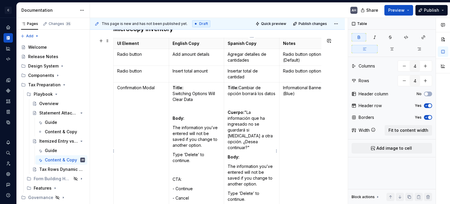
click at [245, 112] on p "Cuerpo: "La información que ha ingresado no se guardará si [MEDICAL_DATA] a otr…" at bounding box center [252, 129] width 48 height 41
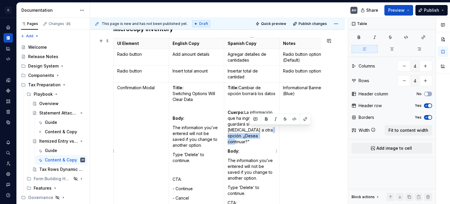
drag, startPoint x: 250, startPoint y: 130, endPoint x: 251, endPoint y: 133, distance: 3.6
click at [251, 133] on p "Cuerpo: La información que ha ingresado no se guardará si [MEDICAL_DATA] a otra…" at bounding box center [252, 126] width 48 height 35
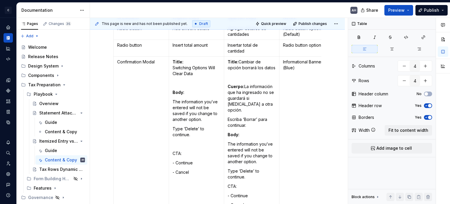
scroll to position [120, 0]
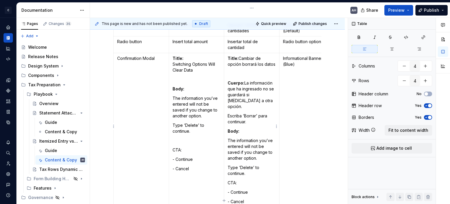
click at [229, 128] on strong "Body:" at bounding box center [234, 130] width 12 height 5
drag, startPoint x: 229, startPoint y: 133, endPoint x: 261, endPoint y: 167, distance: 47.1
click at [261, 167] on td "Title: Cambiar de opción borrará los datos Cuerpo: La información que ha ingres…" at bounding box center [251, 130] width 55 height 154
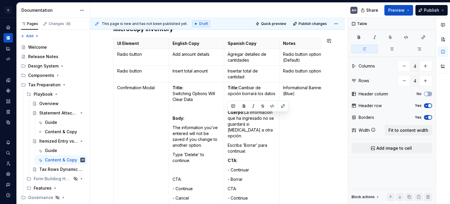
scroll to position [182, 0]
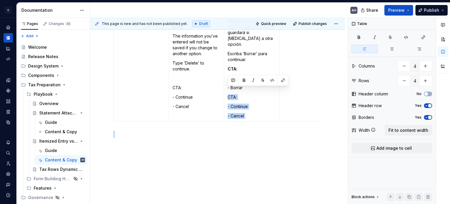
drag, startPoint x: 228, startPoint y: 180, endPoint x: 248, endPoint y: 157, distance: 30.7
click at [248, 157] on div "Microcopy Inventory UI Element English Copy Spanish Copy Notes Radio button Add…" at bounding box center [217, 62] width 255 height 287
drag, startPoint x: 252, startPoint y: 109, endPoint x: 229, endPoint y: 97, distance: 26.5
click at [229, 97] on td "Title: Cambiar de opción borrará los datos Cuerpo: La información que ha ingres…" at bounding box center [251, 56] width 55 height 130
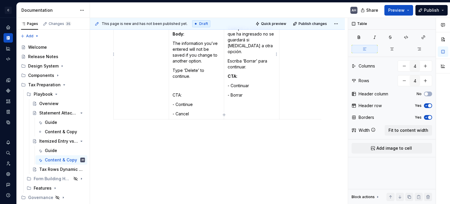
click at [231, 110] on td "Title: Cambiar de opción borrará los datos Cuerpo: La información que ha ingres…" at bounding box center [251, 58] width 55 height 121
click at [238, 155] on div "Microcopy Inventory UI Element English Copy Spanish Copy Notes Radio button Add…" at bounding box center [217, 65] width 255 height 277
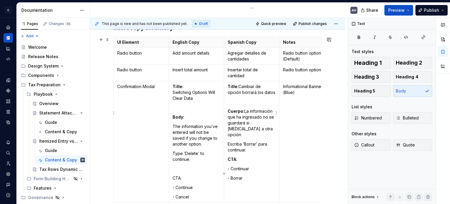
scroll to position [91, 0]
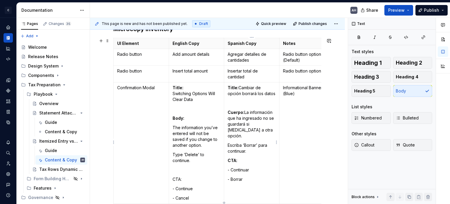
click at [230, 167] on p "- Continuar" at bounding box center [252, 170] width 48 height 6
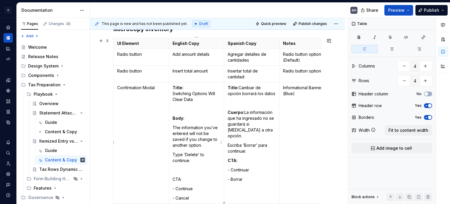
click at [177, 177] on p "CTA:" at bounding box center [197, 179] width 48 height 6
click at [184, 179] on p "CTA:" at bounding box center [197, 179] width 48 height 6
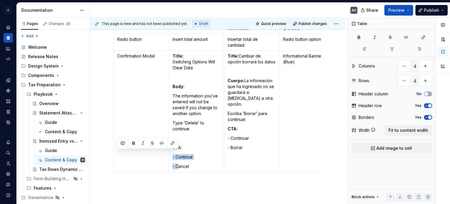
scroll to position [139, 0]
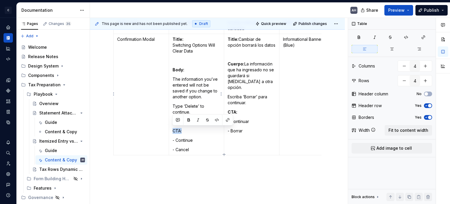
drag, startPoint x: 186, startPoint y: 178, endPoint x: 171, endPoint y: 129, distance: 51.3
click at [171, 129] on td "Title: Switching Options Will Clear Data Body: The information you’ve entered w…" at bounding box center [196, 94] width 55 height 121
click at [195, 178] on div "Microcopy Inventory UI Element English Copy Spanish Copy Notes Radio button Add…" at bounding box center [217, 78] width 208 height 202
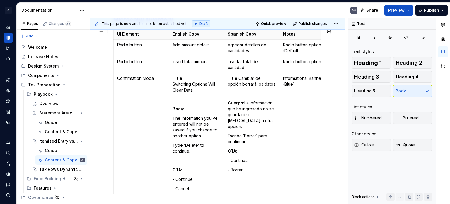
scroll to position [110, 0]
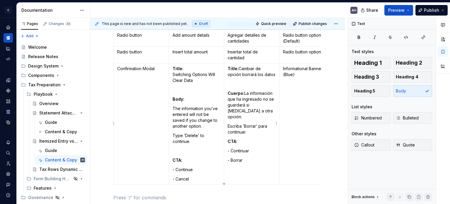
click at [245, 148] on p "- Continuar" at bounding box center [252, 151] width 48 height 6
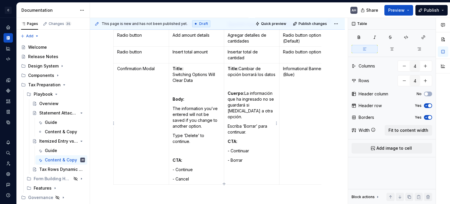
click at [245, 138] on p "CTA:" at bounding box center [252, 141] width 48 height 6
click at [187, 159] on p "CTA:" at bounding box center [197, 160] width 48 height 6
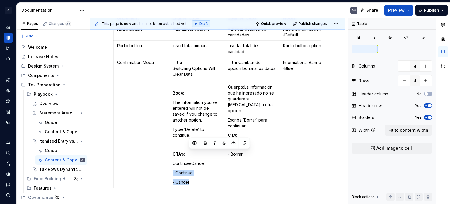
scroll to position [125, 0]
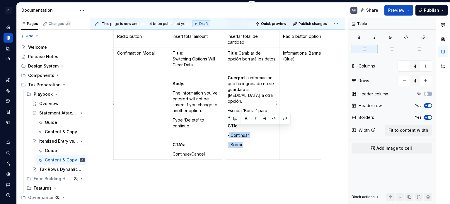
drag, startPoint x: 249, startPoint y: 138, endPoint x: 229, endPoint y: 129, distance: 22.3
click at [229, 129] on td "Title: Cambiar de opción borrará los datos Cuerpo: La información que ha ingres…" at bounding box center [251, 104] width 55 height 112
click at [242, 123] on strong "CTA’s":" at bounding box center [235, 125] width 15 height 5
click at [250, 111] on p "Escriba ‘Borrar’ para continuar." at bounding box center [252, 114] width 48 height 12
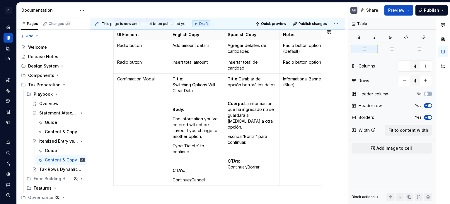
scroll to position [96, 0]
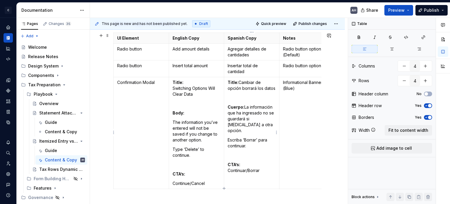
click at [257, 124] on p "Cuerpo: La información que ha ingresado no se guardará si [MEDICAL_DATA] a otra…" at bounding box center [252, 118] width 48 height 29
click at [195, 147] on p "Type ‘Delete’ to continue." at bounding box center [197, 152] width 48 height 12
click at [301, 96] on td "Informational Banner (Blue)" at bounding box center [307, 133] width 55 height 112
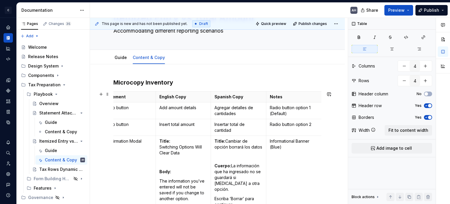
scroll to position [0, 0]
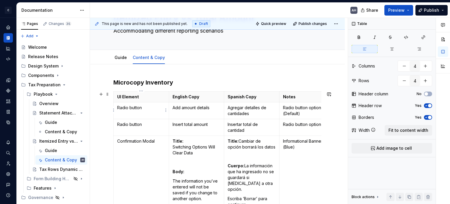
click at [151, 107] on p "Radio button" at bounding box center [141, 108] width 48 height 6
drag, startPoint x: 297, startPoint y: 112, endPoint x: 284, endPoint y: 108, distance: 14.5
click at [284, 108] on p "Radio button option 1 (Default)" at bounding box center [307, 111] width 48 height 12
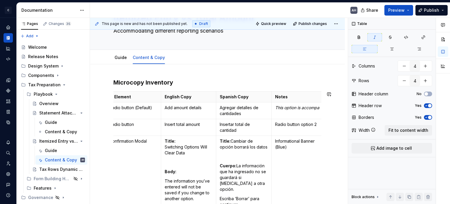
scroll to position [0, 11]
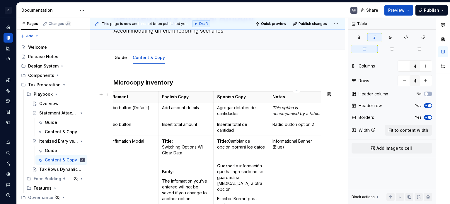
click at [304, 126] on td "Radio button option 2" at bounding box center [296, 127] width 55 height 17
click at [300, 127] on p "Radio button option 2" at bounding box center [296, 124] width 48 height 6
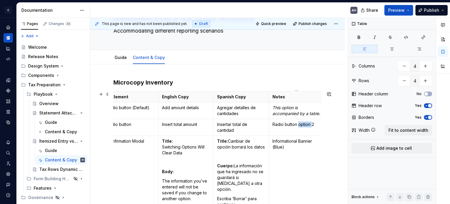
click at [300, 127] on p "Radio button option 2" at bounding box center [296, 124] width 48 height 6
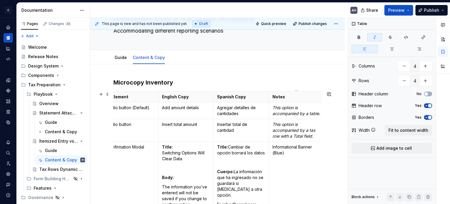
click at [295, 156] on p "Informational Banner (Blue)" at bounding box center [296, 150] width 48 height 12
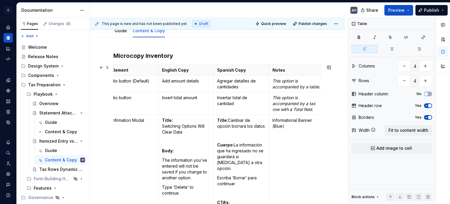
scroll to position [64, 0]
click at [286, 129] on p "Informational Banner (Blue)" at bounding box center [296, 123] width 48 height 12
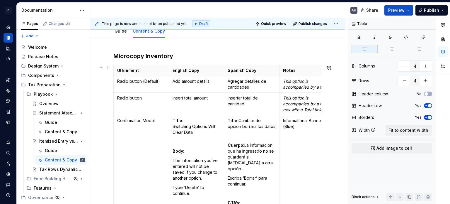
scroll to position [122, 0]
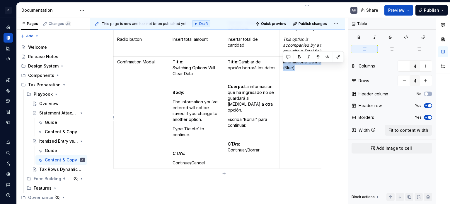
drag, startPoint x: 298, startPoint y: 74, endPoint x: 282, endPoint y: 69, distance: 16.6
click at [282, 69] on td "Informational Banner (Blue)" at bounding box center [307, 113] width 55 height 112
click at [304, 132] on td at bounding box center [307, 113] width 55 height 112
click at [198, 184] on div "Microcopy Inventory UI Element English Copy Spanish Copy Notes Radio button (De…" at bounding box center [217, 88] width 208 height 191
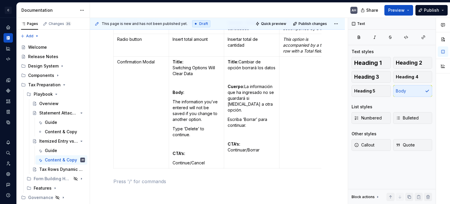
scroll to position [93, 0]
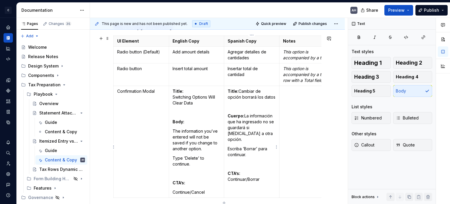
click at [244, 122] on p "Cuerpo: La información que ha ingresado no se guardará si [MEDICAL_DATA] a otra…" at bounding box center [252, 127] width 48 height 29
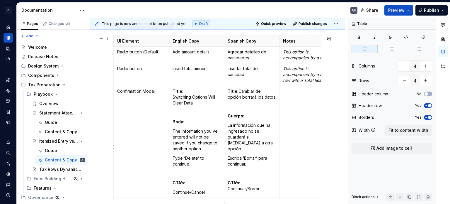
click at [313, 139] on td at bounding box center [307, 142] width 55 height 112
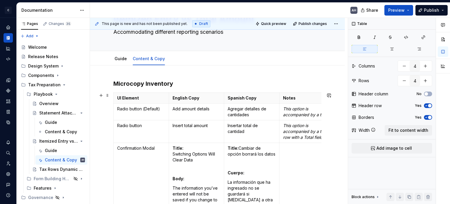
scroll to position [0, 0]
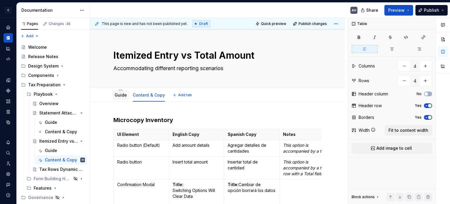
click at [126, 97] on div "Guide" at bounding box center [120, 94] width 17 height 9
click at [122, 91] on div "Guide" at bounding box center [121, 94] width 12 height 7
click at [117, 97] on div "Guide" at bounding box center [121, 95] width 12 height 6
click at [60, 96] on div "Playbook" at bounding box center [59, 94] width 51 height 8
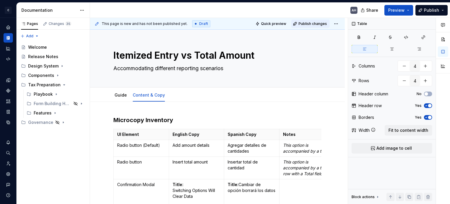
type textarea "*"
click at [318, 23] on span "Publish changes" at bounding box center [313, 23] width 28 height 5
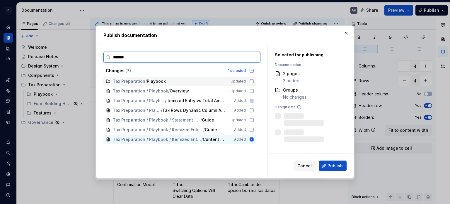
type input "********"
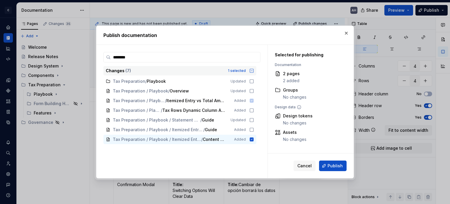
click at [252, 72] on icon at bounding box center [252, 71] width 4 height 4
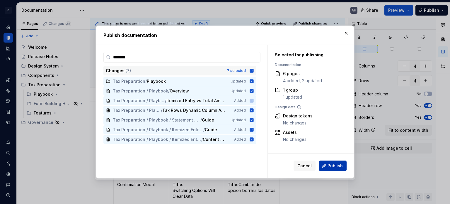
click at [334, 170] on button "Publish" at bounding box center [333, 165] width 28 height 11
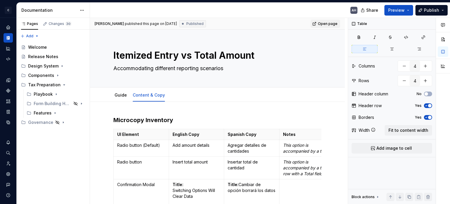
click at [322, 23] on span "Open page" at bounding box center [328, 23] width 20 height 5
click at [56, 93] on icon "Page tree" at bounding box center [56, 93] width 1 height 1
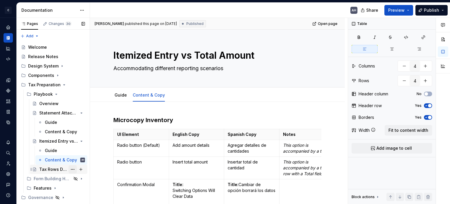
click at [71, 170] on button "Page tree" at bounding box center [73, 169] width 8 height 8
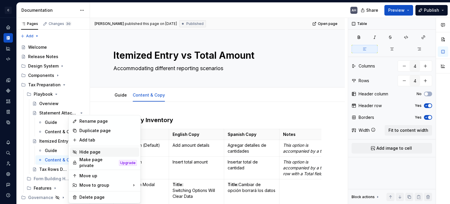
click at [81, 151] on div "Hide page" at bounding box center [107, 152] width 57 height 6
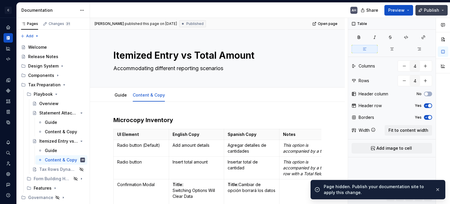
click at [432, 10] on span "Publish" at bounding box center [431, 10] width 15 height 6
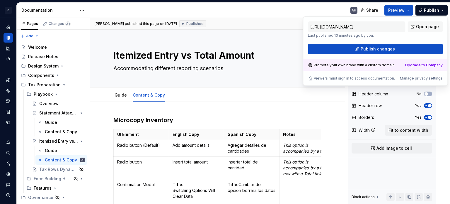
click at [402, 35] on p "Last published 10 minutes ago by you." at bounding box center [356, 35] width 97 height 5
click at [255, 86] on div "Itemized Entry vs Total Amount Accommodating different reporting scenarios" at bounding box center [217, 58] width 208 height 57
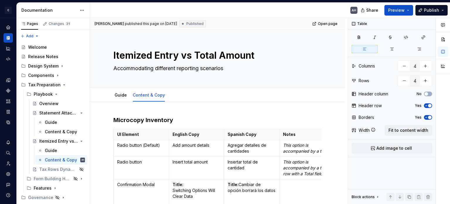
click at [220, 28] on div "[PERSON_NAME] published this page on [DATE] Published Open page" at bounding box center [217, 24] width 255 height 12
click at [204, 23] on span "Published" at bounding box center [194, 23] width 17 height 5
click at [209, 117] on h3 "Microcopy Inventory" at bounding box center [217, 120] width 208 height 8
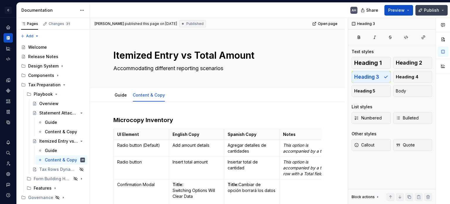
click at [420, 8] on button "Publish" at bounding box center [431, 10] width 32 height 11
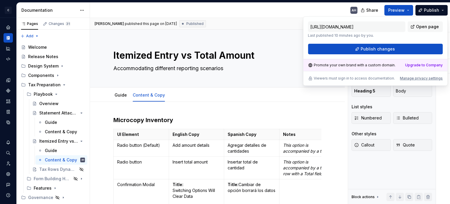
click at [364, 38] on div "[URL][DOMAIN_NAME] Last published 10 minutes ago by you. Open page Publish chan…" at bounding box center [375, 37] width 135 height 33
type textarea "*"
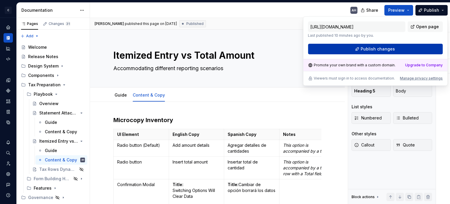
click at [367, 48] on span "Publish changes" at bounding box center [378, 49] width 34 height 6
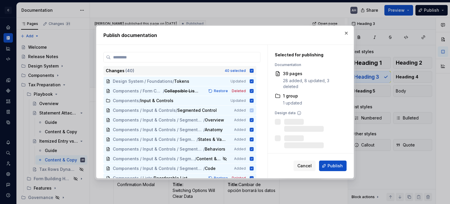
click at [251, 70] on icon at bounding box center [252, 71] width 4 height 4
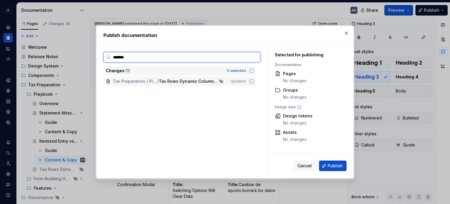
type input "********"
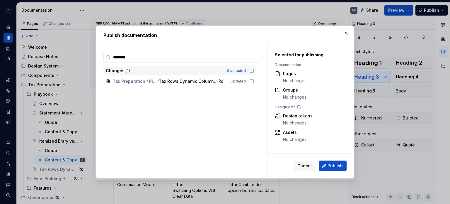
click at [250, 71] on icon at bounding box center [252, 71] width 4 height 4
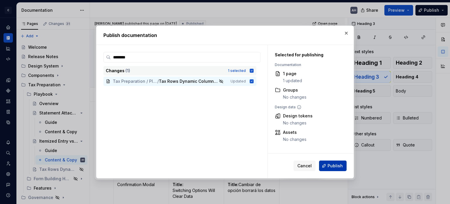
click at [333, 166] on span "Publish" at bounding box center [335, 166] width 15 height 6
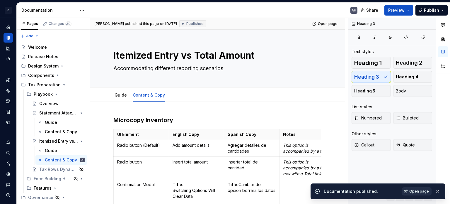
click at [415, 192] on span "Open page" at bounding box center [419, 191] width 20 height 5
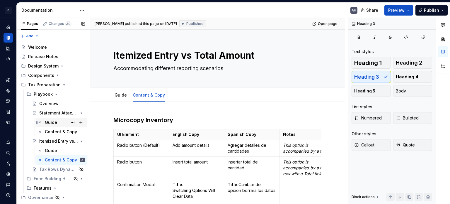
click at [46, 122] on div "Guide" at bounding box center [51, 122] width 12 height 6
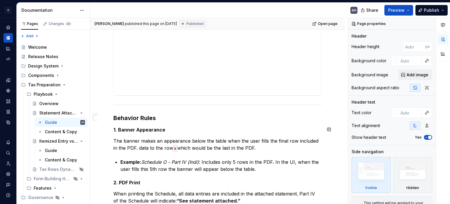
scroll to position [176, 0]
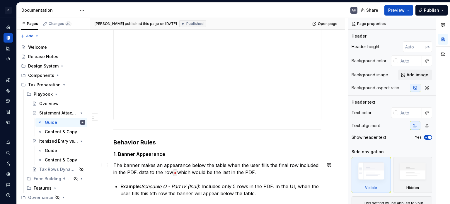
click at [121, 175] on p "The banner makes an appearance below the table when the user fills the final ro…" at bounding box center [217, 168] width 208 height 14
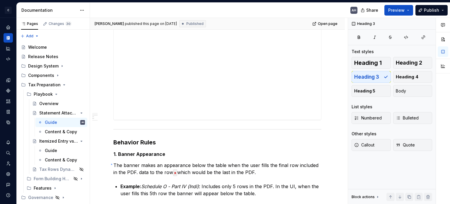
click at [111, 163] on div "**********" at bounding box center [219, 111] width 258 height 186
click at [114, 164] on p "The banner makes an appearance below the table when the user fills the final ro…" at bounding box center [217, 168] width 208 height 14
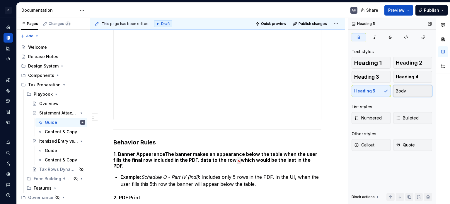
click at [407, 90] on button "Body" at bounding box center [412, 91] width 39 height 12
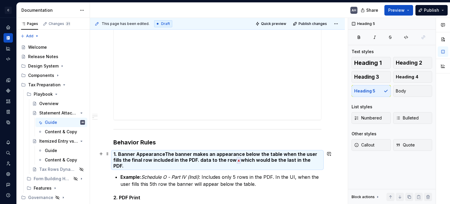
click at [162, 154] on strong "1. Banner Appearance" at bounding box center [139, 154] width 52 height 6
click at [164, 154] on h5 "1. Banner Appearance The banner makes an appearance below the table when the us…" at bounding box center [217, 160] width 208 height 18
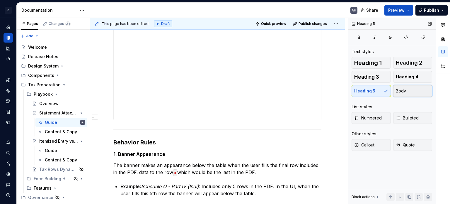
click at [405, 90] on span "Body" at bounding box center [401, 91] width 10 height 6
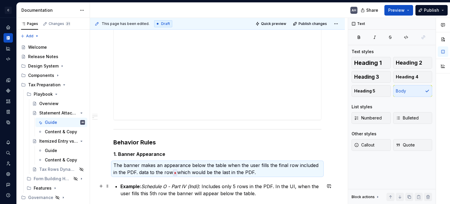
click at [148, 188] on em "Schedule O - Part IV (Indi)" at bounding box center [170, 186] width 58 height 6
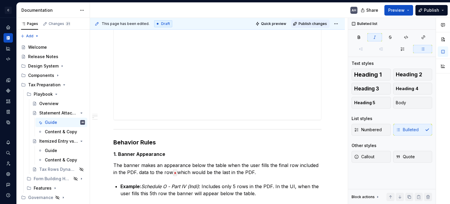
click at [316, 25] on button "Publish changes" at bounding box center [310, 24] width 38 height 8
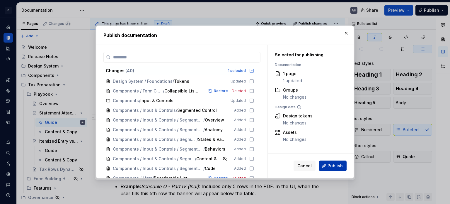
click at [330, 164] on span "Publish" at bounding box center [335, 166] width 15 height 6
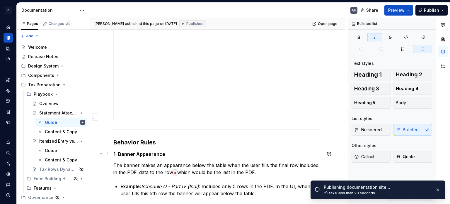
click at [154, 153] on strong "1. Banner Appearance" at bounding box center [139, 154] width 52 height 6
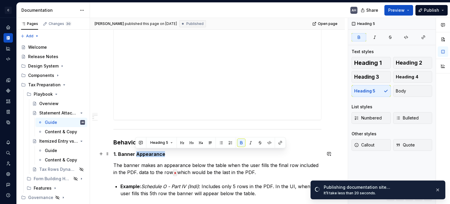
click at [154, 153] on strong "1. Banner Appearance" at bounding box center [139, 154] width 52 height 6
type textarea "*"
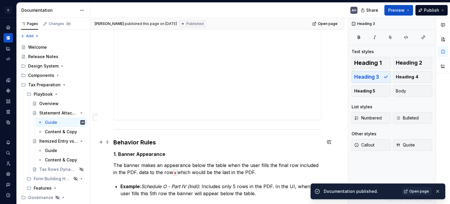
click at [166, 141] on h3 "Behavior Rules" at bounding box center [217, 142] width 208 height 8
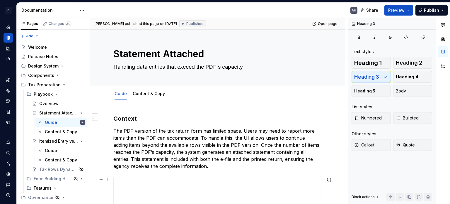
scroll to position [0, 0]
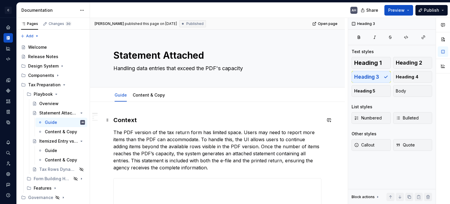
click at [124, 117] on h3 "Context" at bounding box center [217, 120] width 208 height 8
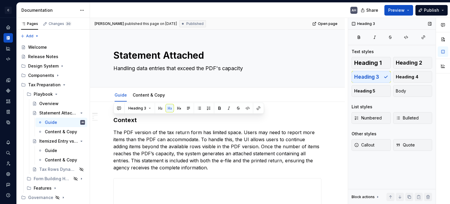
click at [370, 77] on div "Heading 1 Heading 2 Heading 3 Heading 4 Heading 5 Body" at bounding box center [392, 77] width 81 height 40
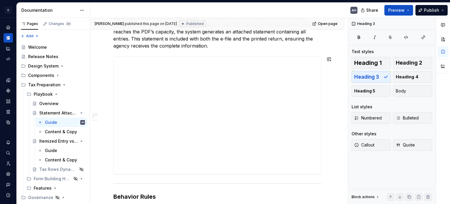
scroll to position [146, 0]
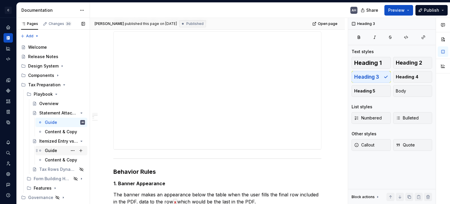
click at [51, 150] on div "Guide" at bounding box center [51, 150] width 12 height 6
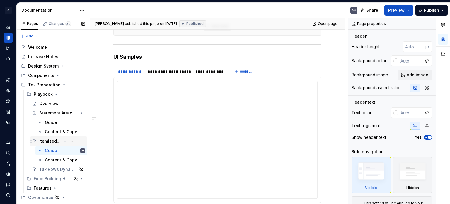
scroll to position [439, 0]
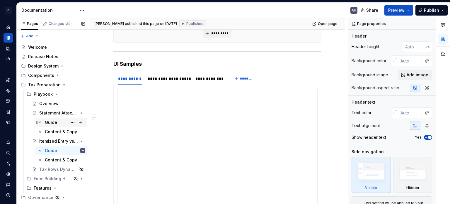
click at [48, 124] on div "Guide" at bounding box center [51, 122] width 12 height 6
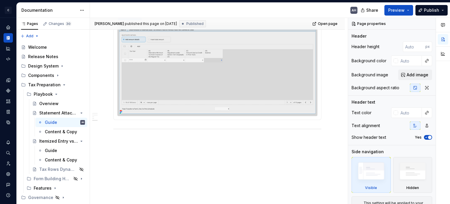
scroll to position [319, 0]
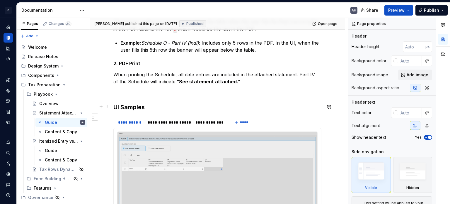
click at [121, 103] on h3 "UI Samples" at bounding box center [217, 107] width 208 height 8
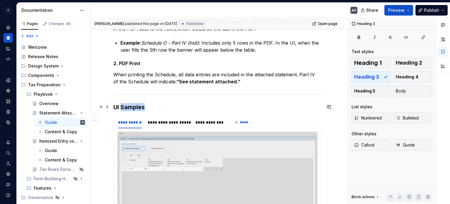
click at [121, 103] on h3 "UI Samples" at bounding box center [217, 107] width 208 height 8
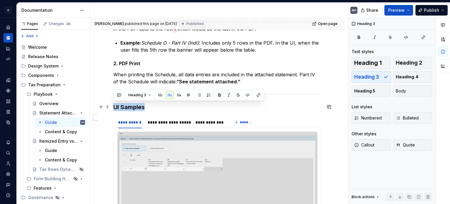
click at [121, 103] on h3 "UI Samples" at bounding box center [217, 107] width 208 height 8
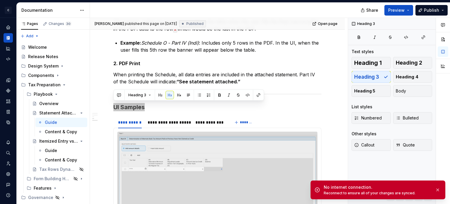
type textarea "*"
